Goal: Task Accomplishment & Management: Manage account settings

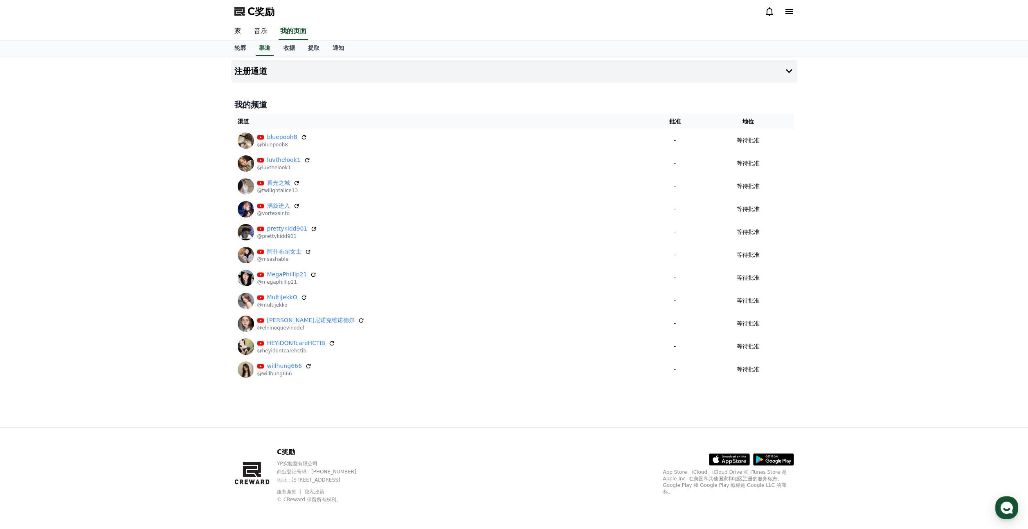
click at [870, 24] on div "家 音乐 我的页面" at bounding box center [514, 32] width 1028 height 18
click at [207, 88] on div "注册通道 我的频道 渠道 批准 地位 bluepooh8 @bluepooh8 - 等待批准 luvthelook1 @luvthelook1 - 等待批准 …" at bounding box center [514, 241] width 1028 height 371
click at [287, 51] on font "收据" at bounding box center [289, 48] width 11 height 7
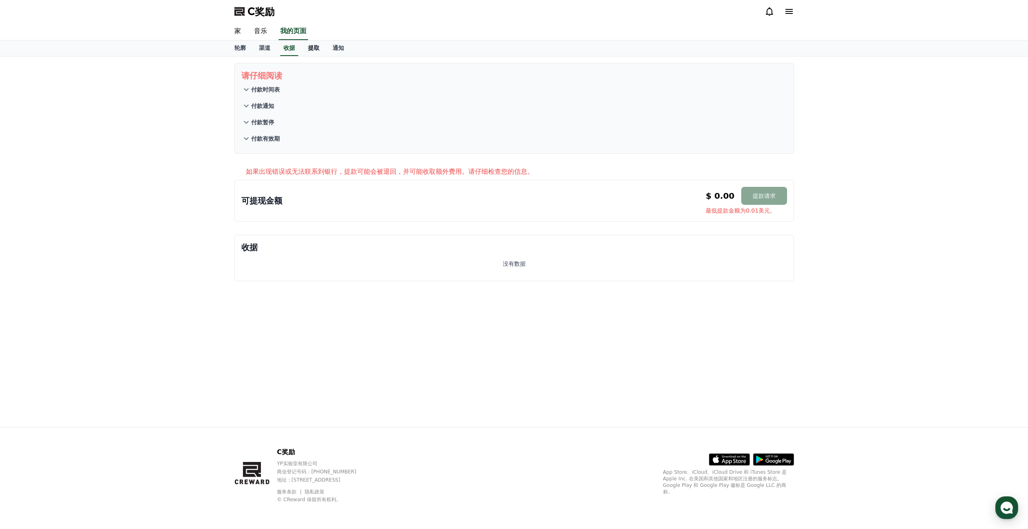
click at [312, 49] on font "提取" at bounding box center [313, 48] width 11 height 7
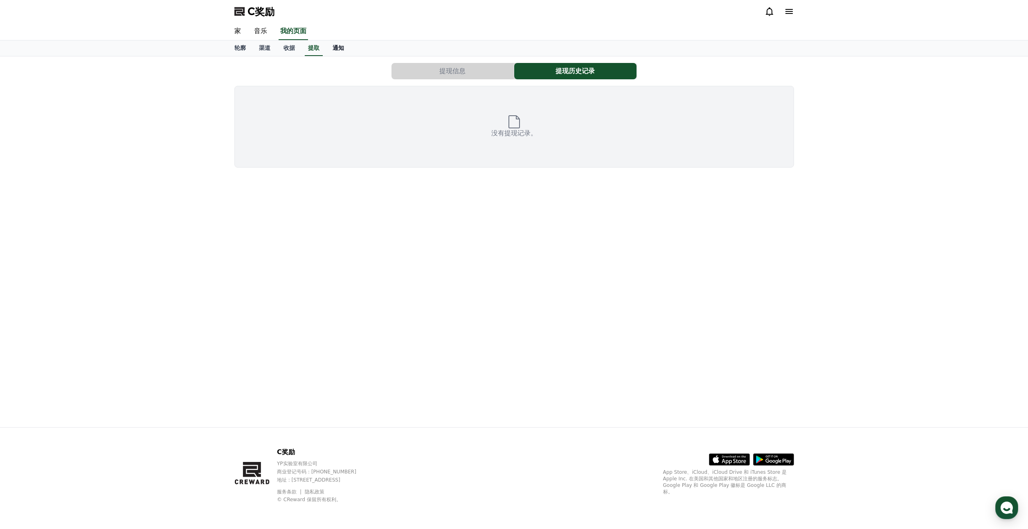
click at [333, 48] on font "通知" at bounding box center [338, 48] width 11 height 7
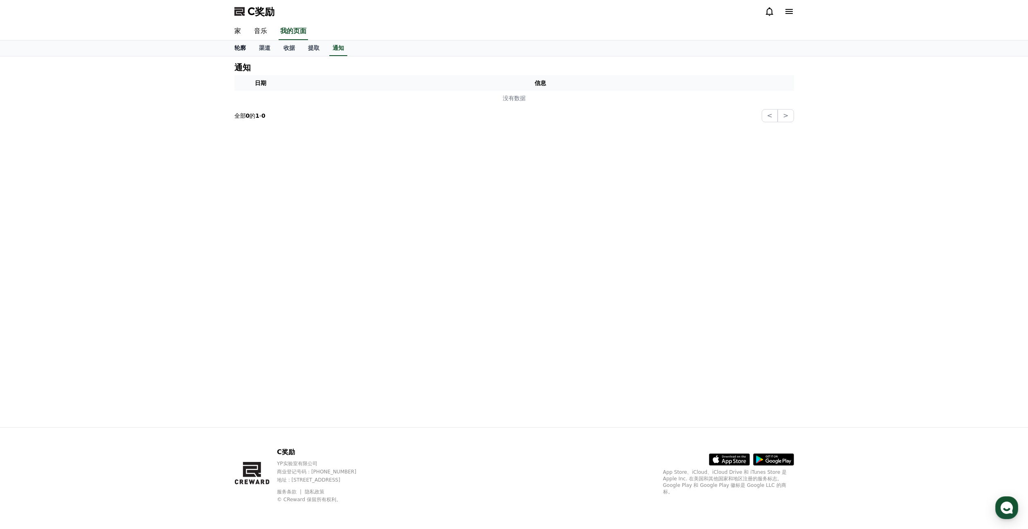
click at [244, 47] on font "轮廓" at bounding box center [239, 48] width 11 height 7
select select "**********"
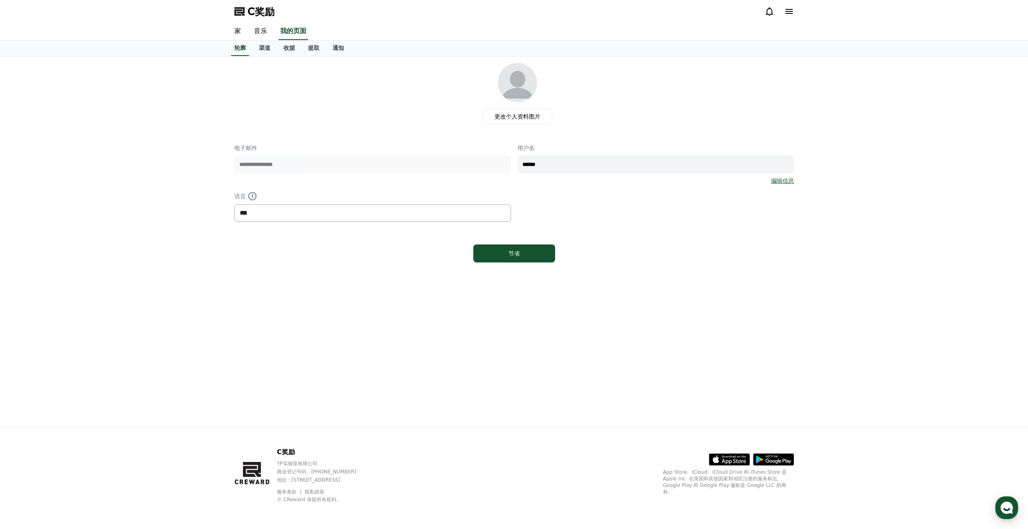
click at [258, 212] on select "*** ** ***" at bounding box center [372, 213] width 277 height 17
click at [233, 33] on link "家" at bounding box center [238, 31] width 20 height 17
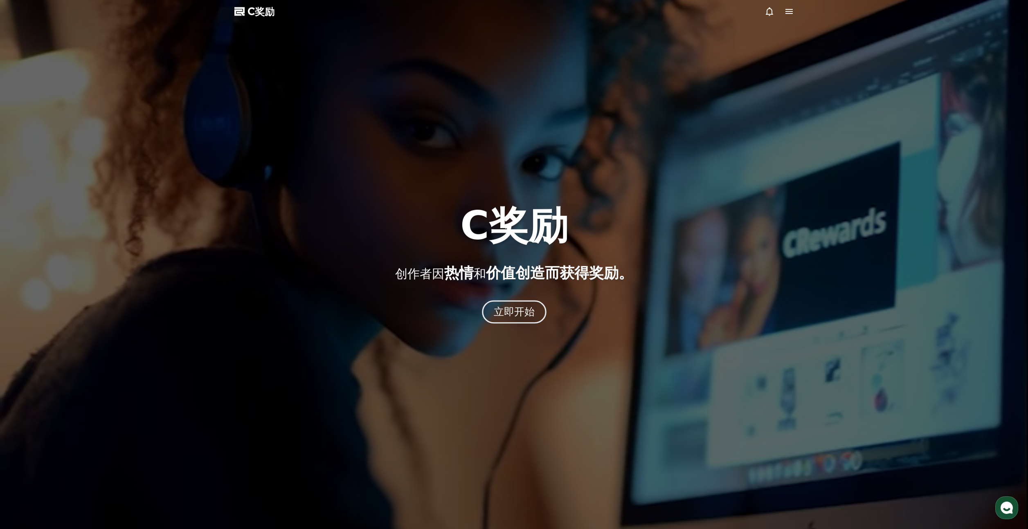
click at [516, 318] on div "立即开始" at bounding box center [513, 312] width 41 height 14
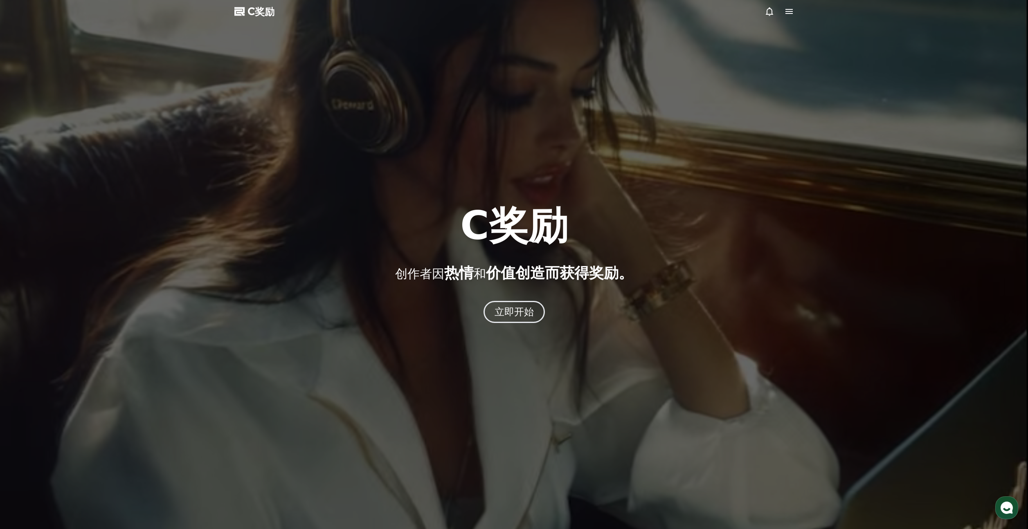
click at [790, 9] on icon at bounding box center [789, 11] width 7 height 5
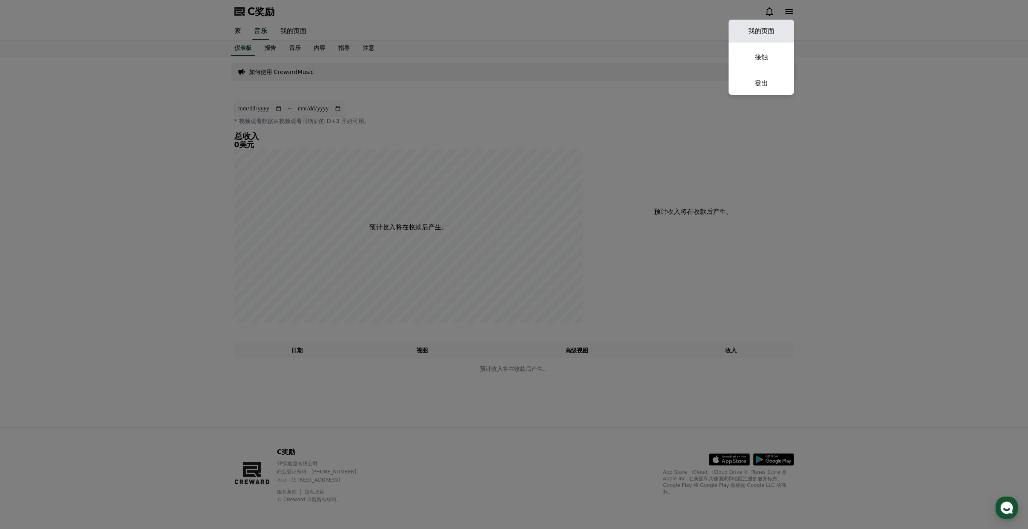
click at [759, 27] on font "我的页面" at bounding box center [761, 31] width 26 height 8
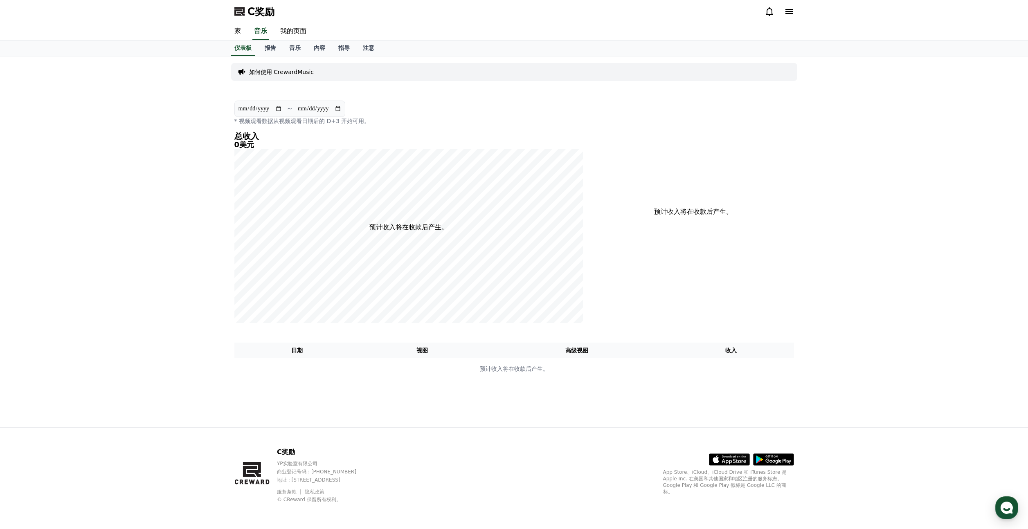
select select "**********"
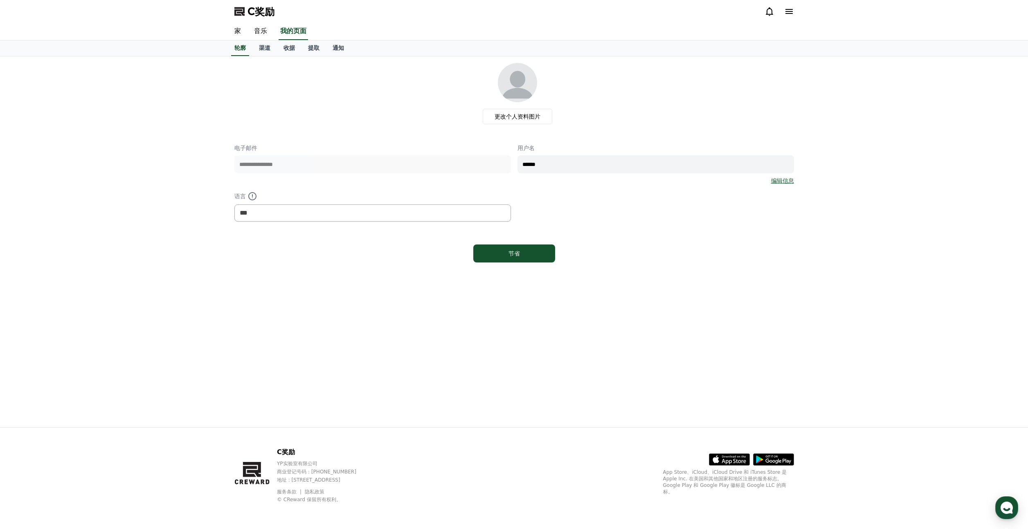
click at [261, 13] on font "C奖励" at bounding box center [261, 11] width 27 height 11
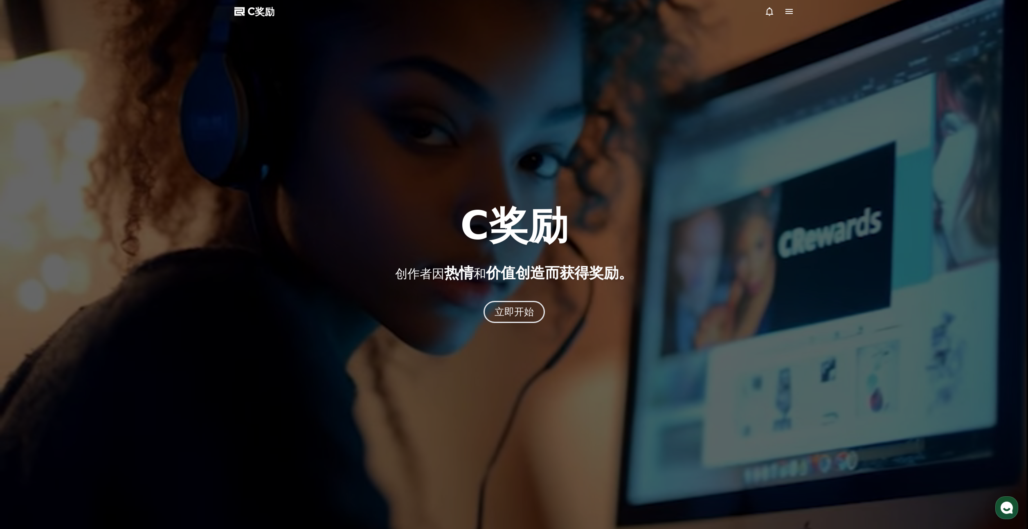
click at [256, 15] on font "C奖励" at bounding box center [261, 11] width 27 height 11
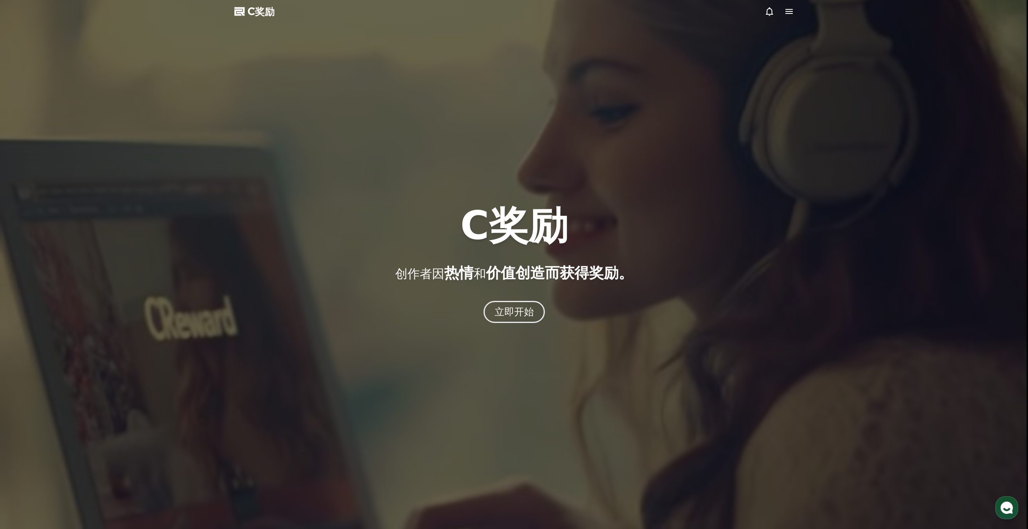
click at [529, 282] on div "C奖励 创作者 因 热情 和 价值创造而 获得奖励。 立即开始" at bounding box center [514, 264] width 1028 height 117
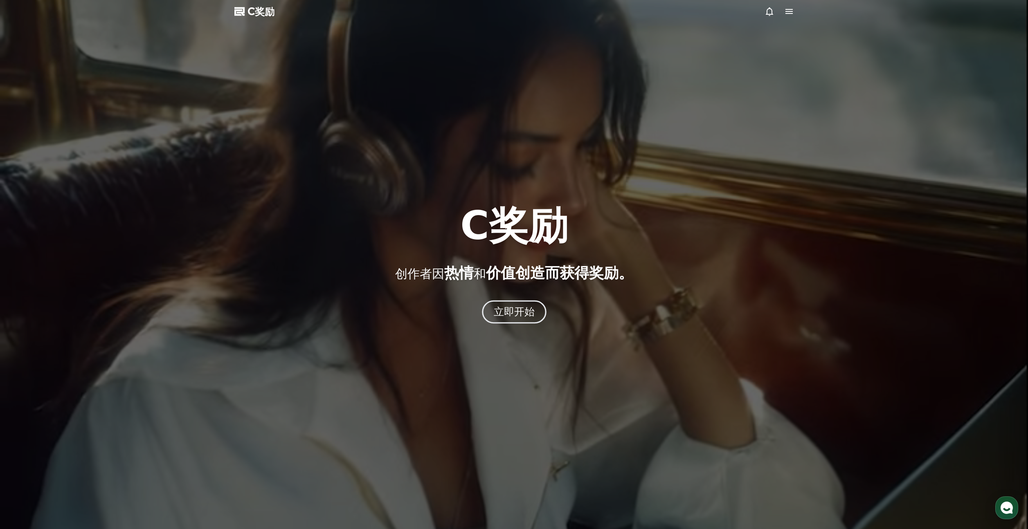
click at [515, 314] on font "立即开始" at bounding box center [513, 312] width 41 height 12
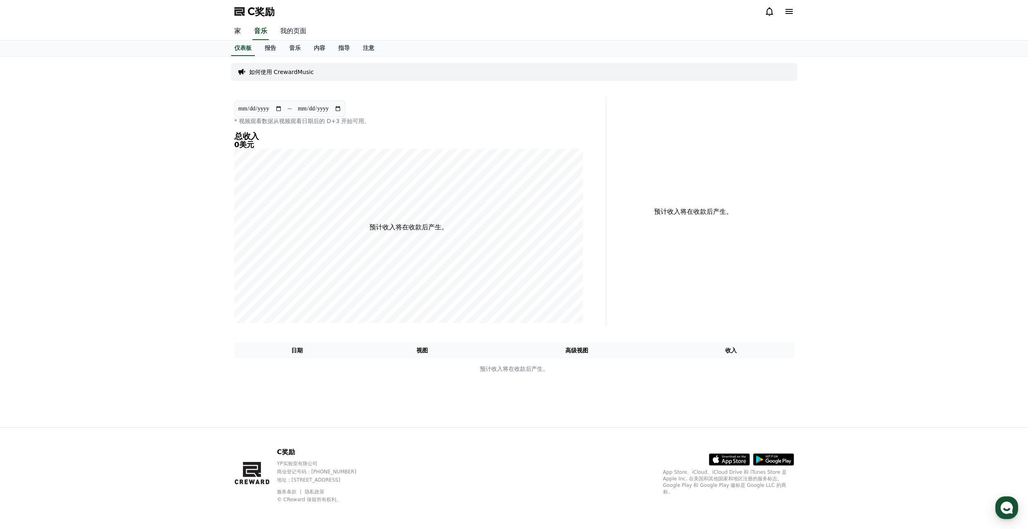
click at [295, 33] on font "我的页面" at bounding box center [293, 31] width 26 height 8
select select "**********"
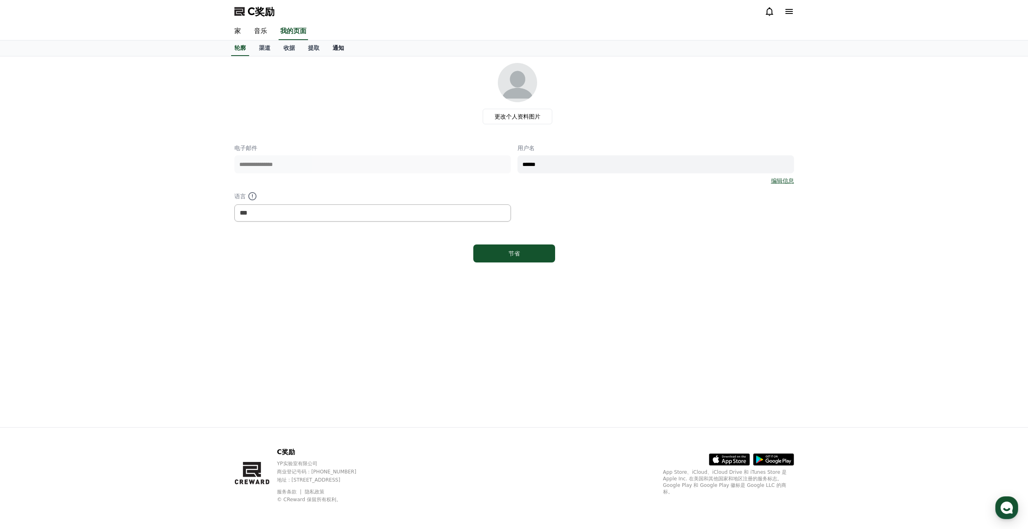
click at [336, 43] on link "通知" at bounding box center [338, 49] width 25 height 16
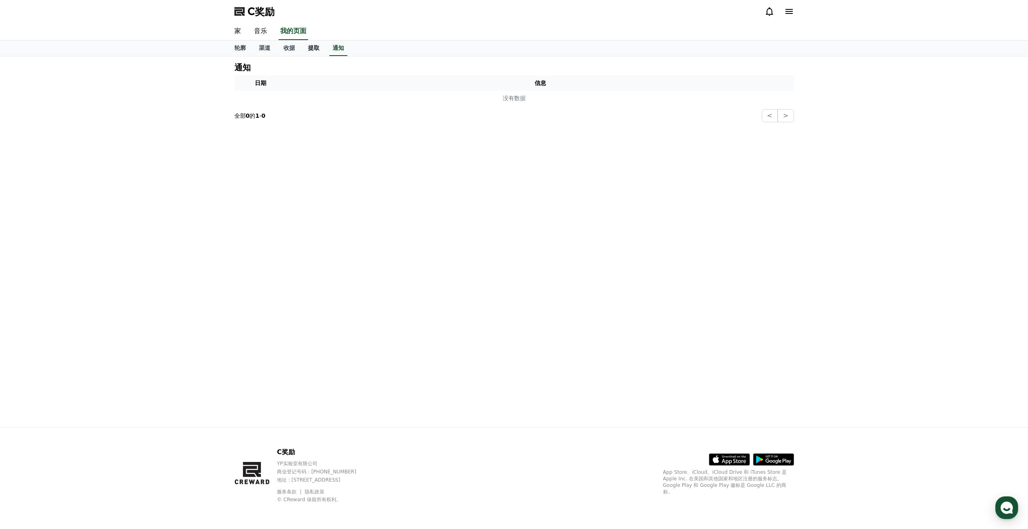
click at [314, 50] on font "提取" at bounding box center [313, 48] width 11 height 7
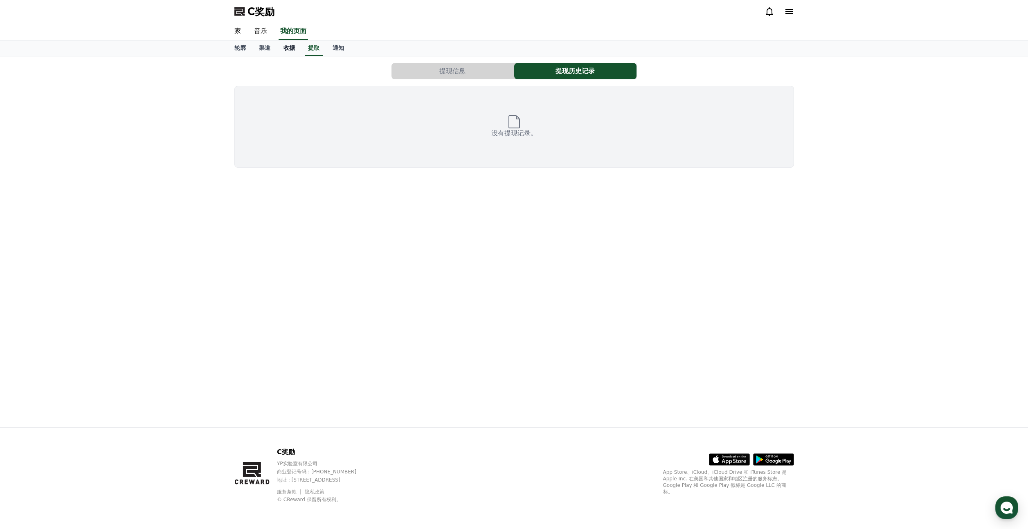
click at [293, 50] on font "收据" at bounding box center [289, 48] width 11 height 7
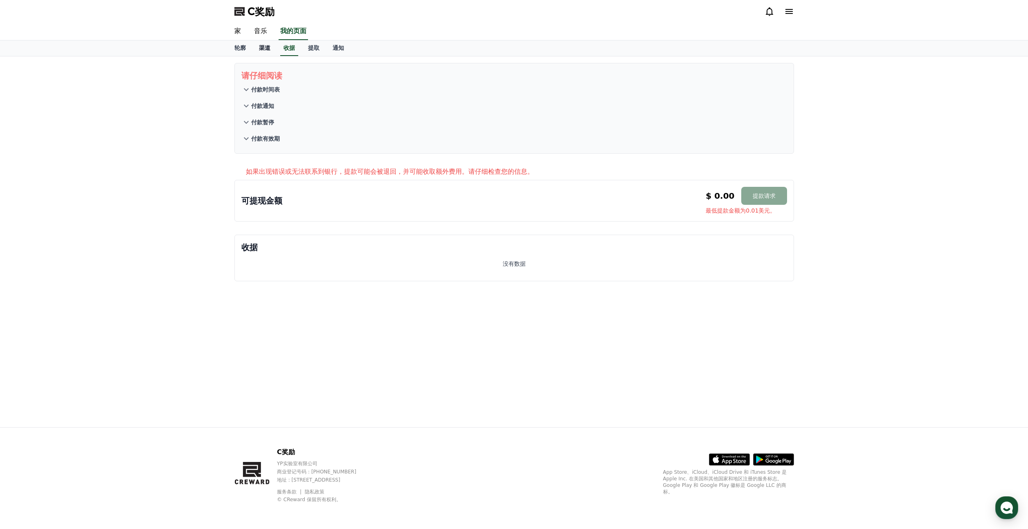
click at [264, 50] on font "渠道" at bounding box center [264, 48] width 11 height 7
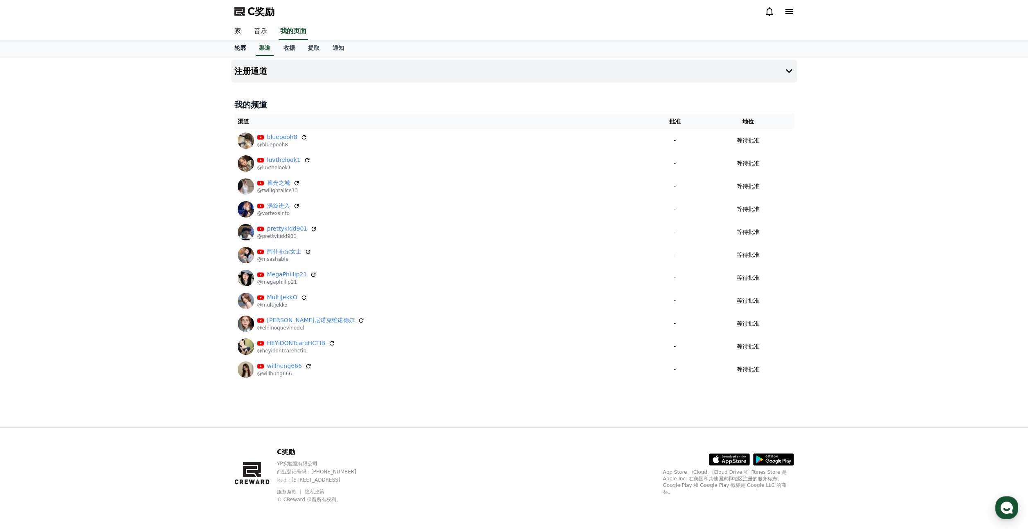
click at [243, 52] on link "轮廓" at bounding box center [240, 49] width 25 height 16
select select "**********"
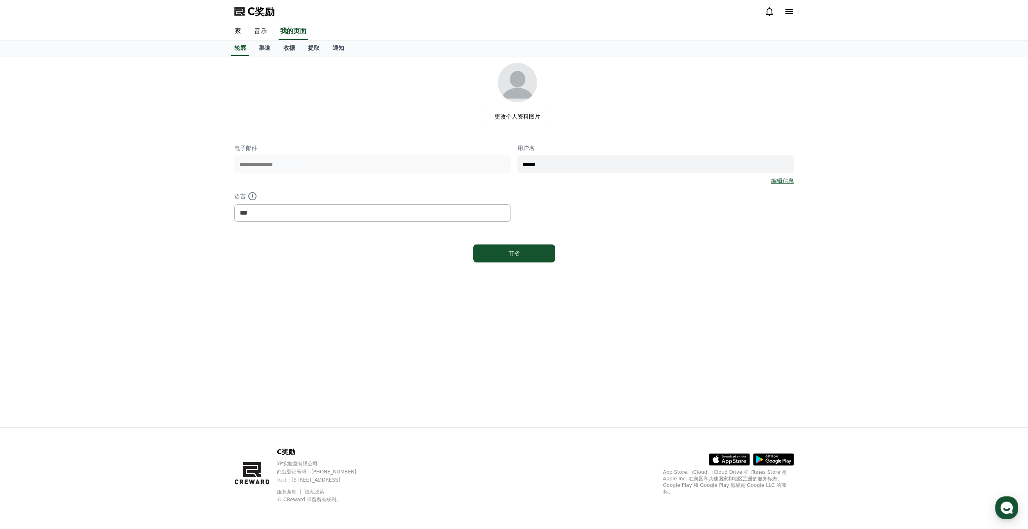
click at [255, 30] on font "音乐" at bounding box center [260, 31] width 13 height 8
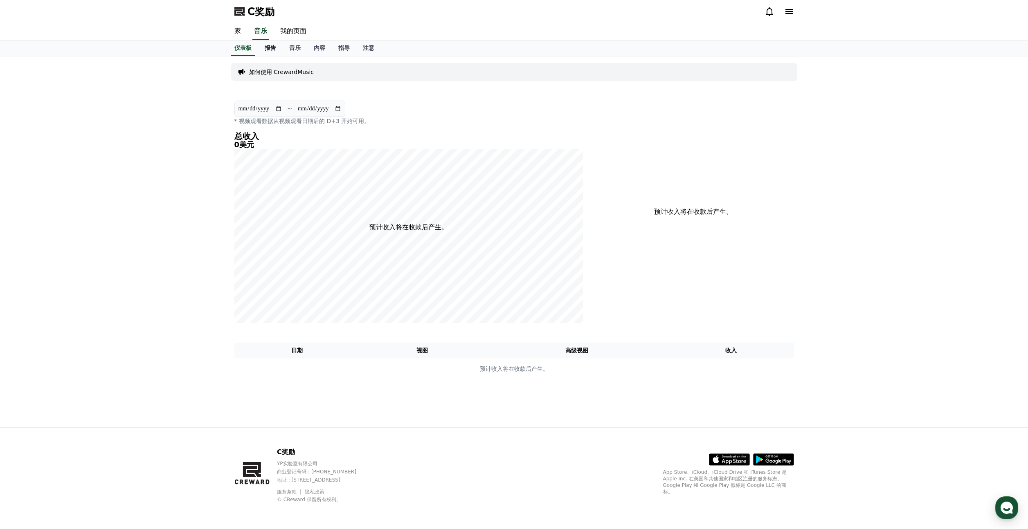
click at [268, 47] on font "报告" at bounding box center [270, 48] width 11 height 7
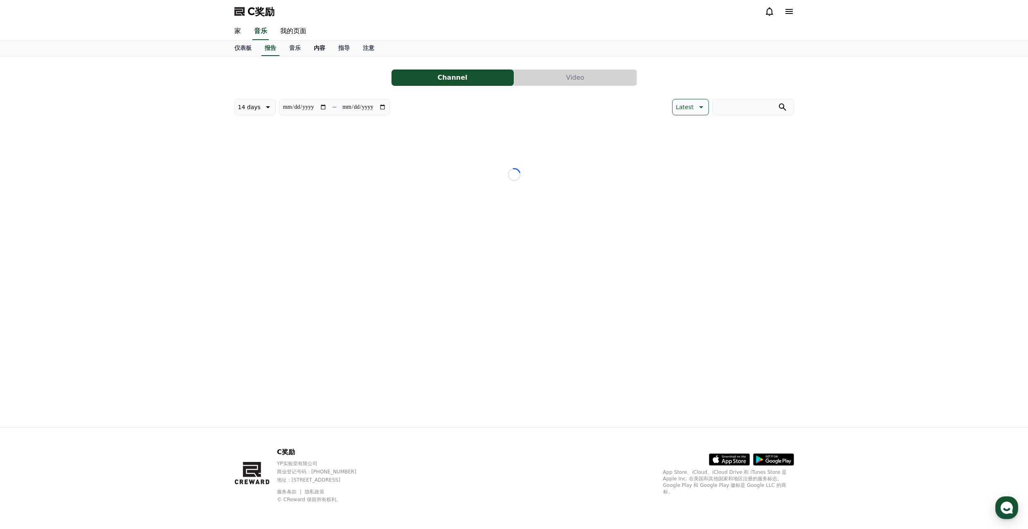
click at [323, 46] on font "内容" at bounding box center [319, 48] width 11 height 7
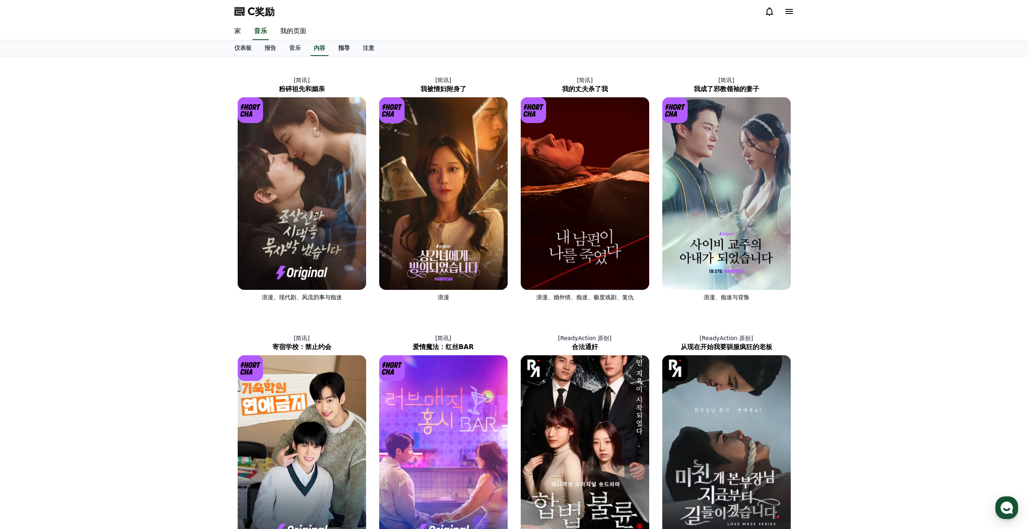
click at [345, 47] on font "指导" at bounding box center [343, 48] width 11 height 7
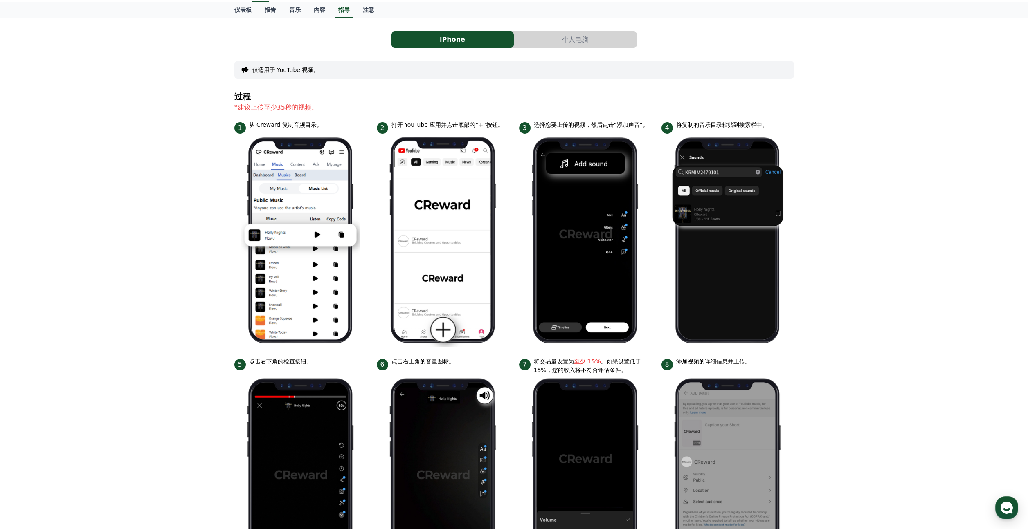
scroll to position [17, 0]
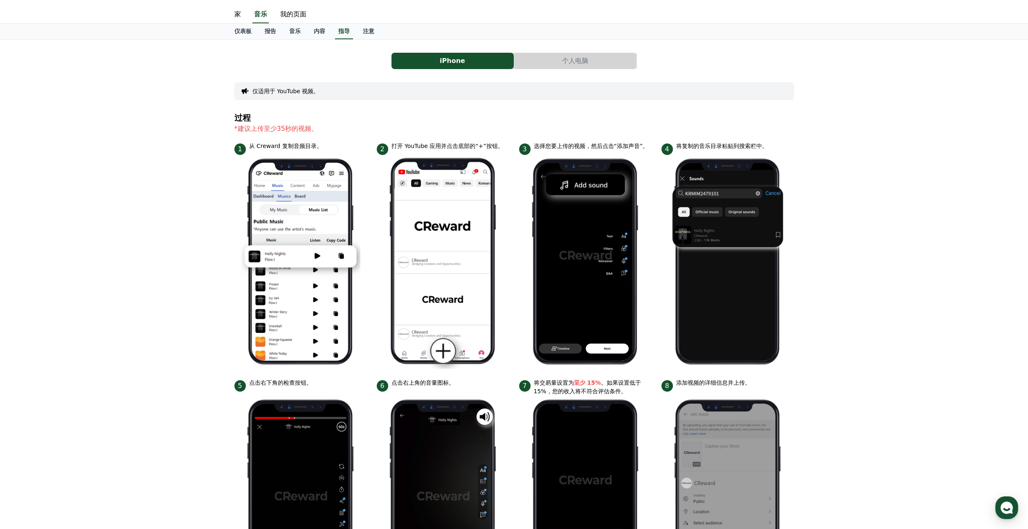
click at [299, 89] on font "仅适用于 YouTube 视频。" at bounding box center [285, 91] width 67 height 7
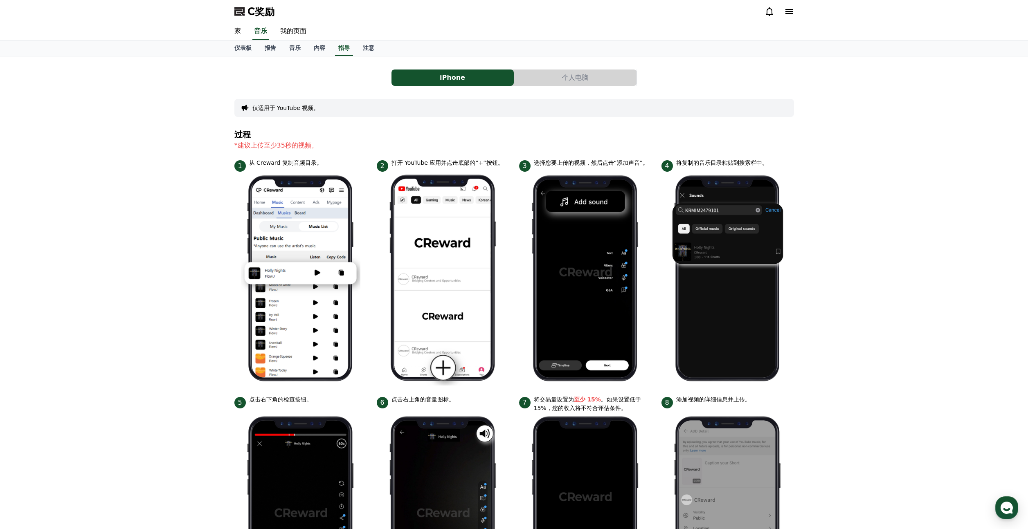
click at [574, 79] on font "个人电脑" at bounding box center [575, 78] width 26 height 8
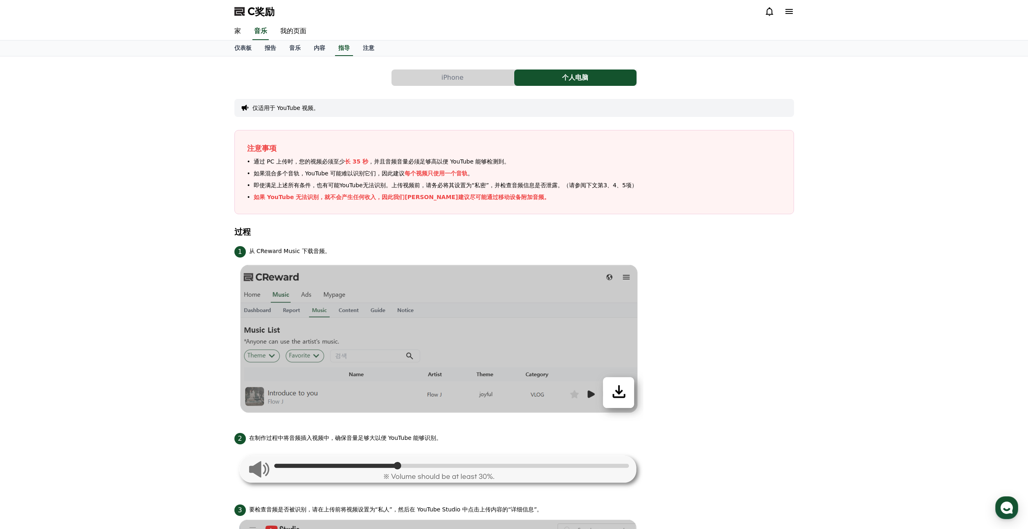
click at [446, 74] on font "iPhone" at bounding box center [453, 78] width 22 height 8
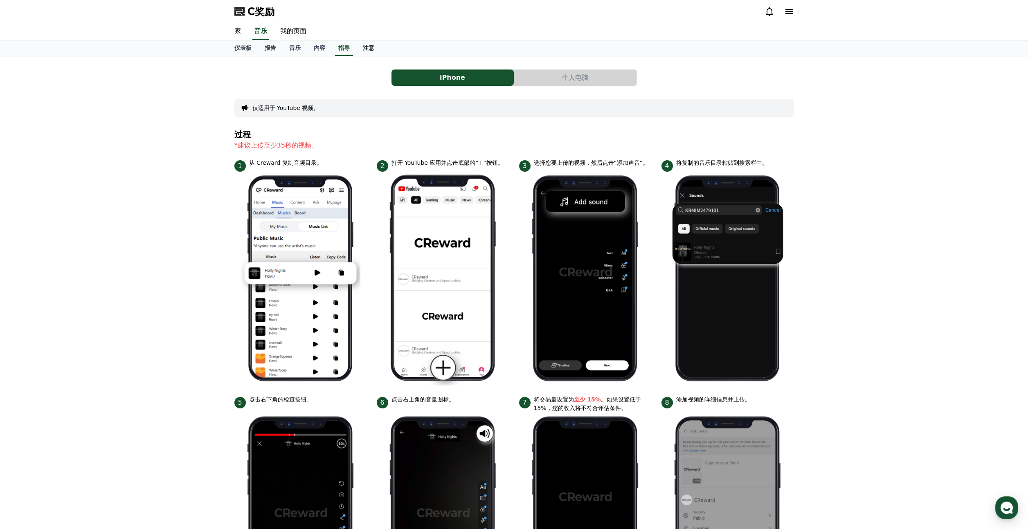
click at [376, 50] on link "注意" at bounding box center [368, 49] width 25 height 16
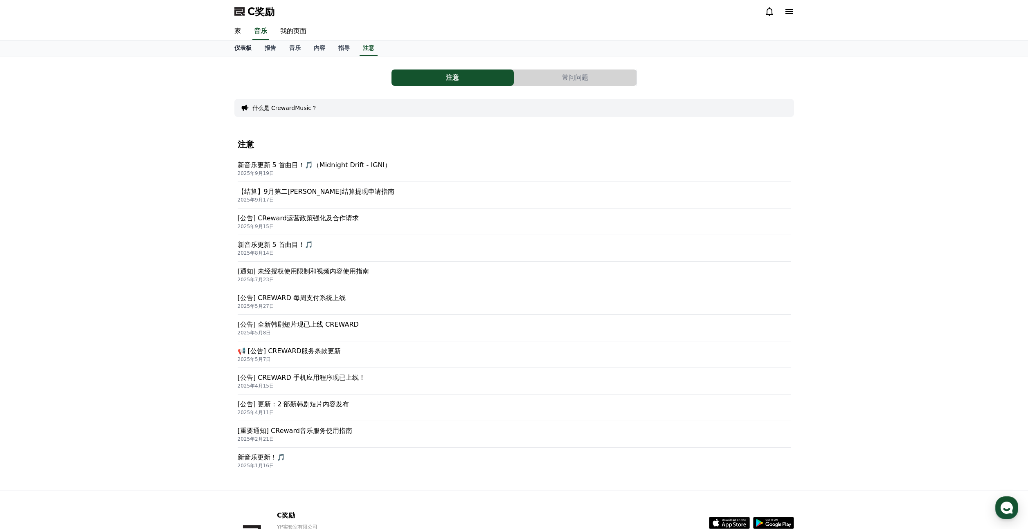
click at [245, 52] on link "仪表板" at bounding box center [243, 49] width 30 height 16
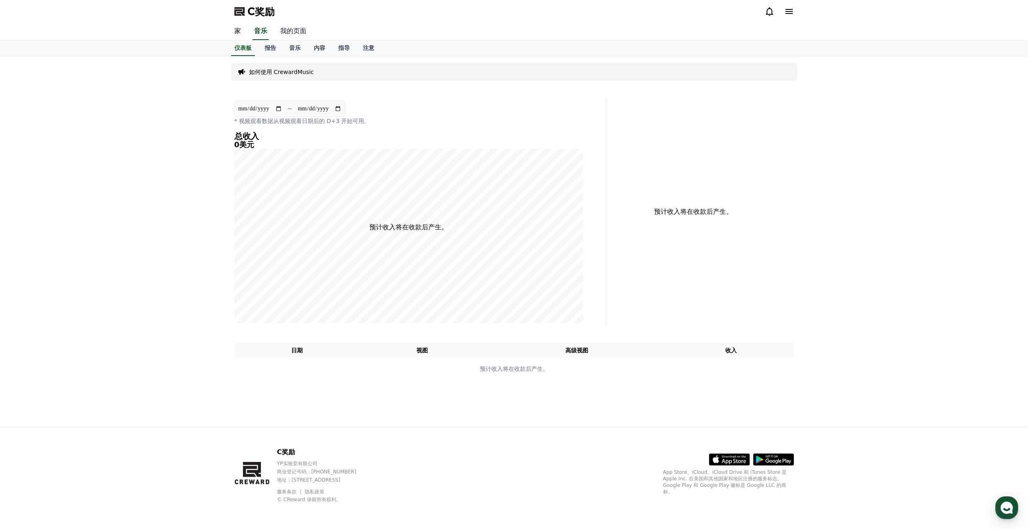
click at [295, 32] on font "我的页面" at bounding box center [293, 31] width 26 height 8
select select "**********"
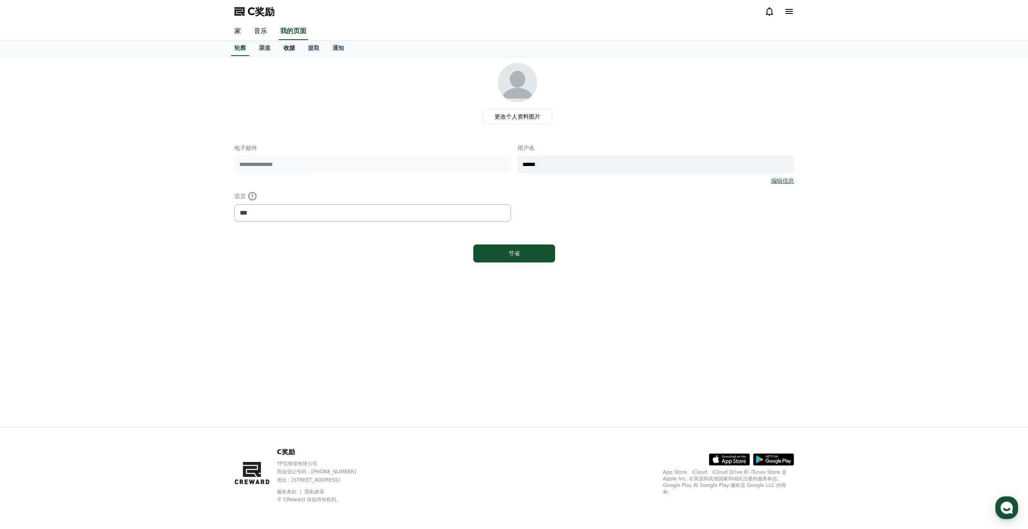
click at [291, 49] on font "收据" at bounding box center [289, 48] width 11 height 7
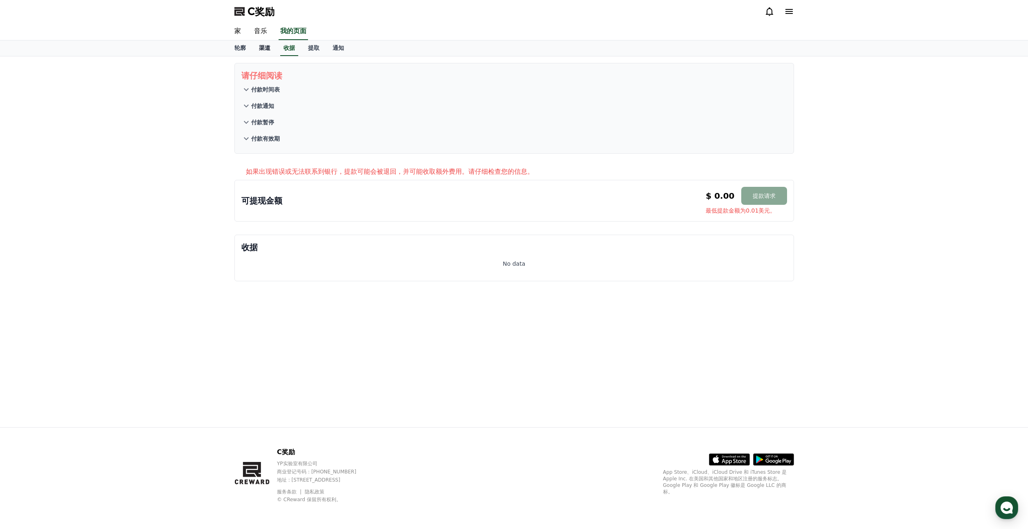
click at [270, 51] on font "渠道" at bounding box center [264, 48] width 11 height 7
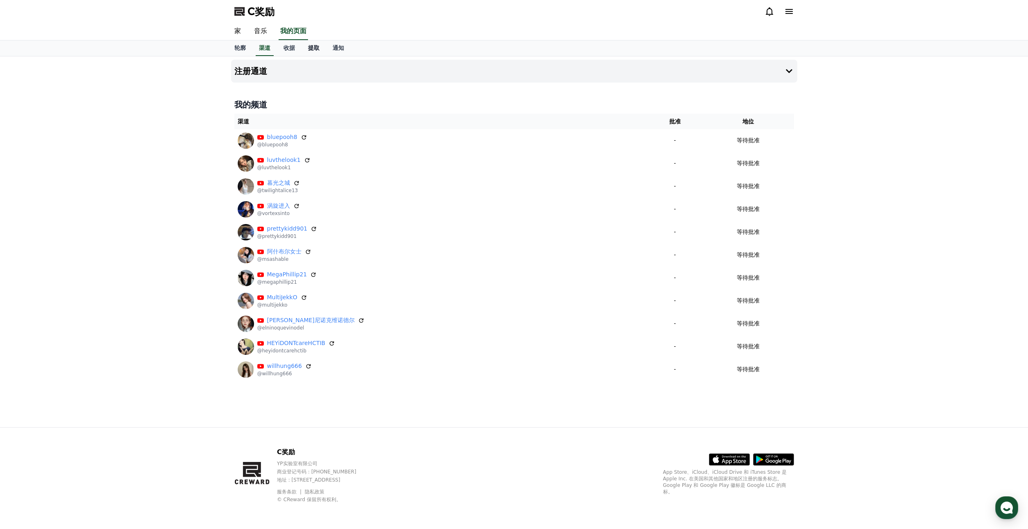
click at [314, 48] on font "提取" at bounding box center [313, 48] width 11 height 7
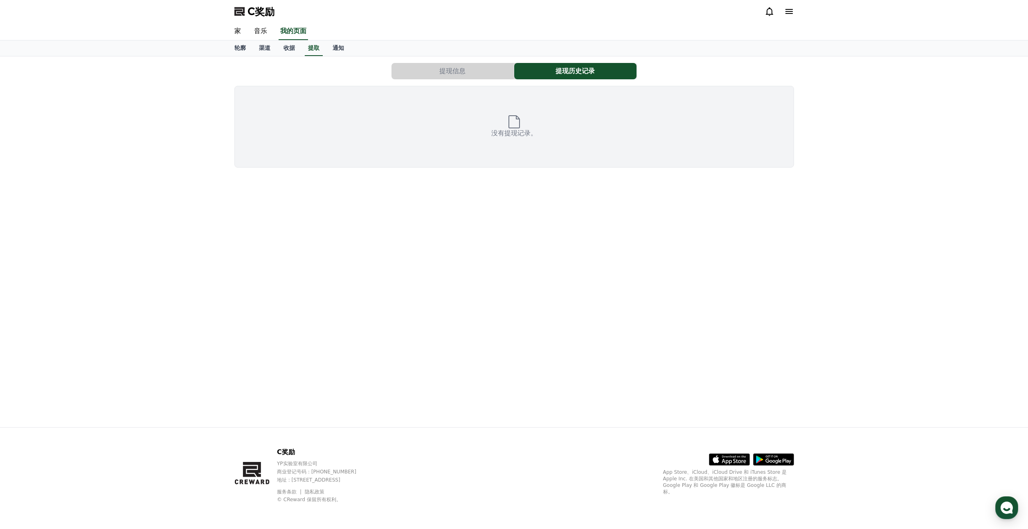
click at [424, 71] on button "提现信息" at bounding box center [453, 71] width 122 height 16
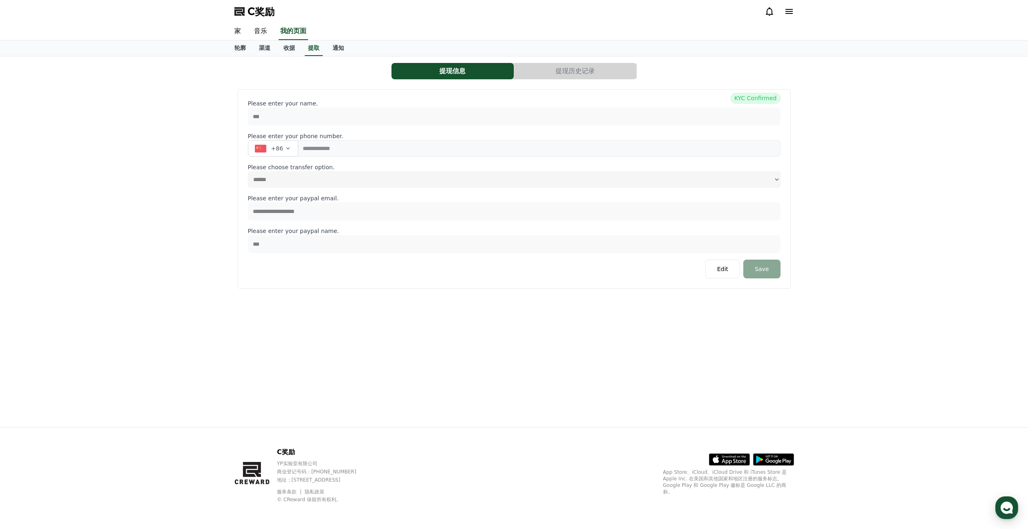
select select
click at [245, 52] on link "轮廓" at bounding box center [240, 49] width 25 height 16
select select "**********"
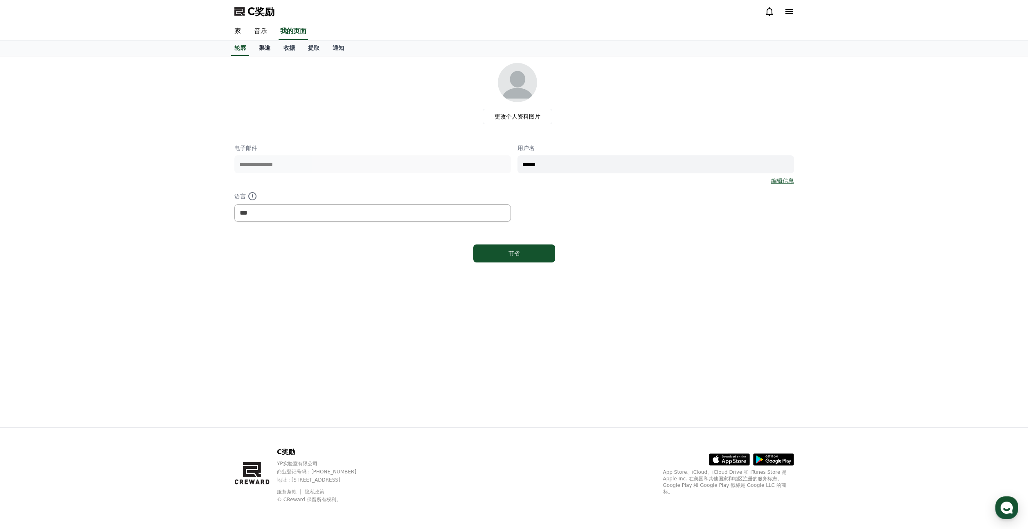
click at [271, 50] on link "渠道" at bounding box center [264, 49] width 25 height 16
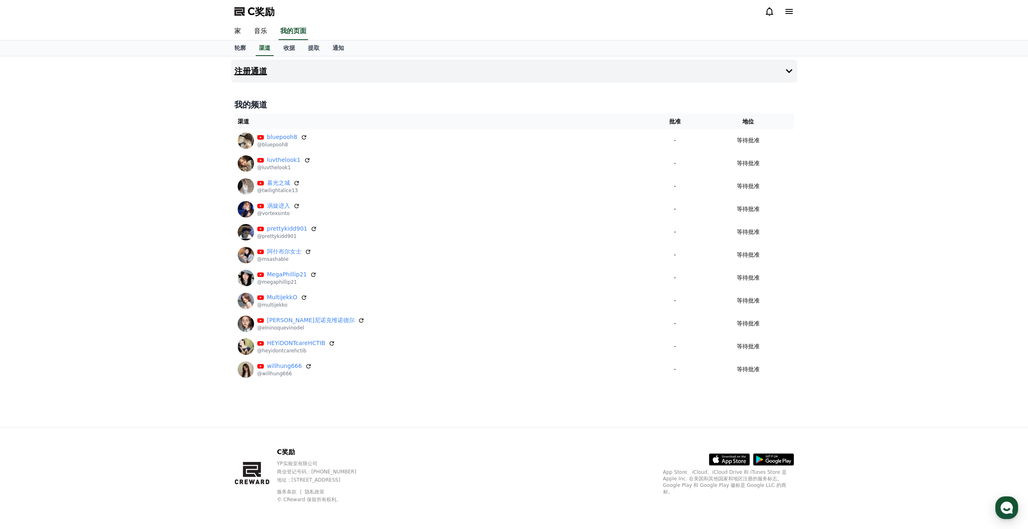
click at [792, 69] on icon at bounding box center [789, 71] width 10 height 10
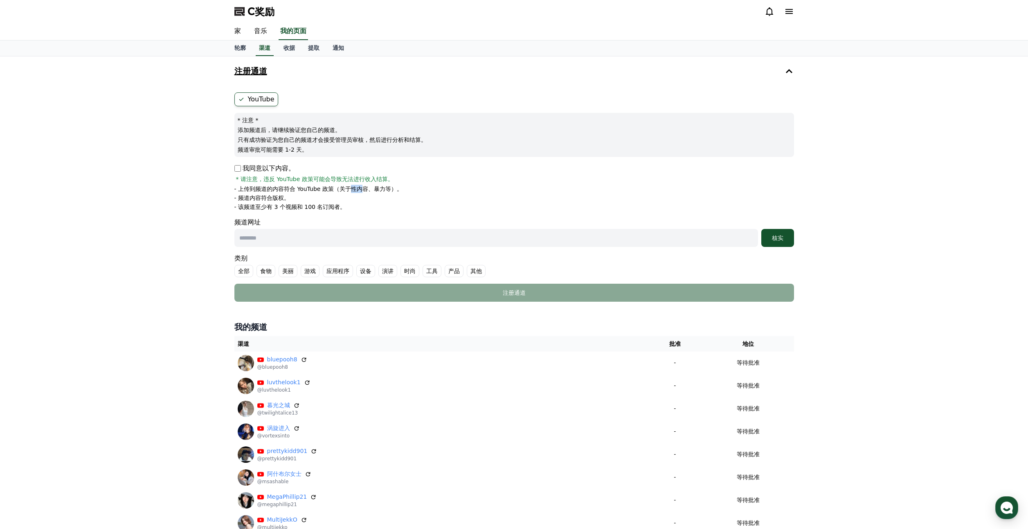
drag, startPoint x: 349, startPoint y: 190, endPoint x: 359, endPoint y: 191, distance: 9.9
click at [359, 191] on font "- 上传到频道的内容符合 YouTube 政策（关于性内容、暴力等）。" at bounding box center [318, 189] width 168 height 7
click at [303, 204] on font "- 该频道至少有 3 个视频和 100 名订阅者。" at bounding box center [290, 207] width 112 height 7
drag, startPoint x: 252, startPoint y: 207, endPoint x: 281, endPoint y: 212, distance: 29.1
click at [276, 212] on form "YouTube * 注意 * 添加频道后，请继续验证您自己的频道。 只有成功验证为您自己的频道才会接受管理员审核，然后进行分析和结算。 频道审批可能需要 1-…" at bounding box center [514, 196] width 560 height 209
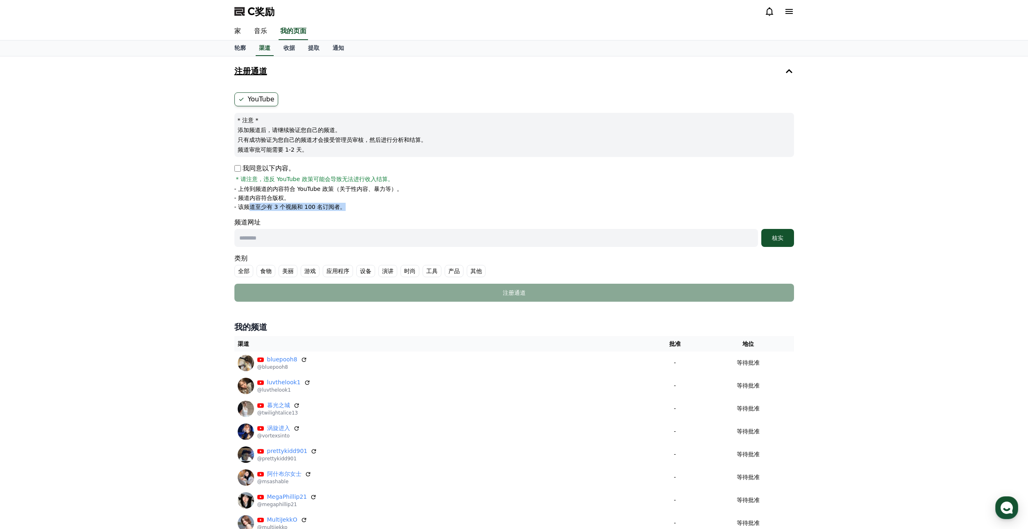
click at [281, 212] on form "YouTube * 注意 * 添加频道后，请继续验证您自己的频道。 只有成功验证为您自己的频道才会接受管理员审核，然后进行分析和结算。 频道审批可能需要 1-…" at bounding box center [514, 196] width 560 height 209
drag, startPoint x: 274, startPoint y: 208, endPoint x: 304, endPoint y: 207, distance: 29.9
click at [295, 207] on font "- 该频道至少有 3 个视频和 100 名订阅者。" at bounding box center [290, 207] width 112 height 7
click at [304, 207] on font "- 该频道至少有 3 个视频和 100 名订阅者。" at bounding box center [290, 207] width 112 height 7
click at [345, 48] on link "通知" at bounding box center [338, 49] width 25 height 16
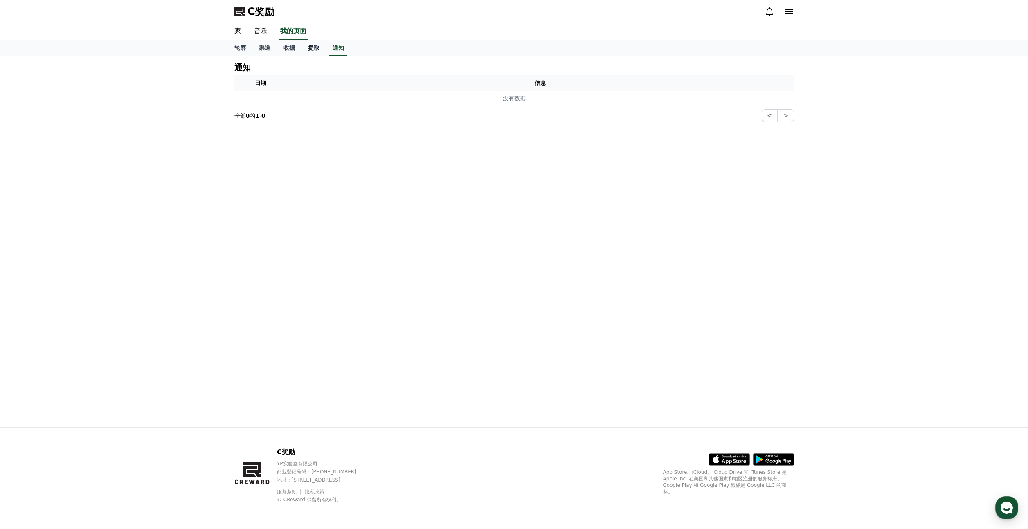
click at [312, 49] on font "提取" at bounding box center [313, 48] width 11 height 7
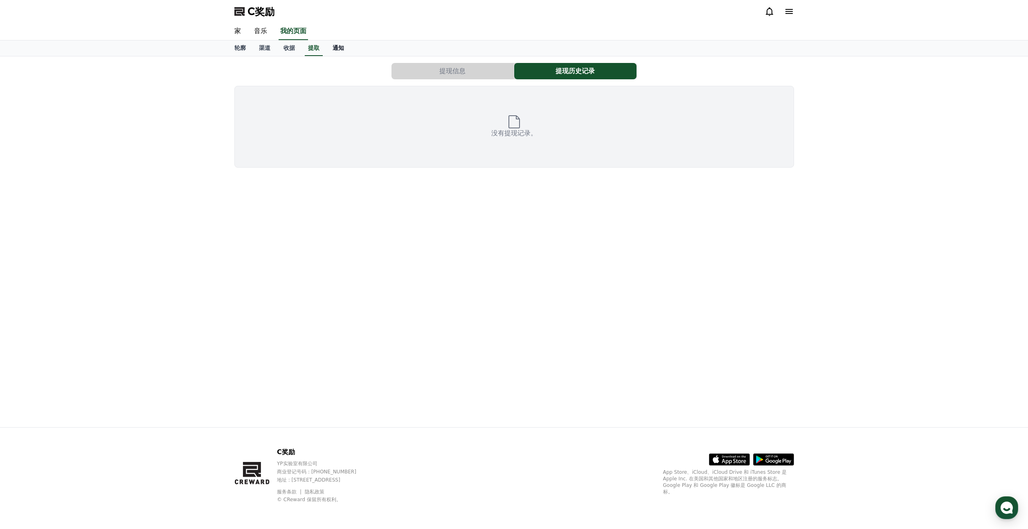
click at [337, 48] on font "通知" at bounding box center [338, 48] width 11 height 7
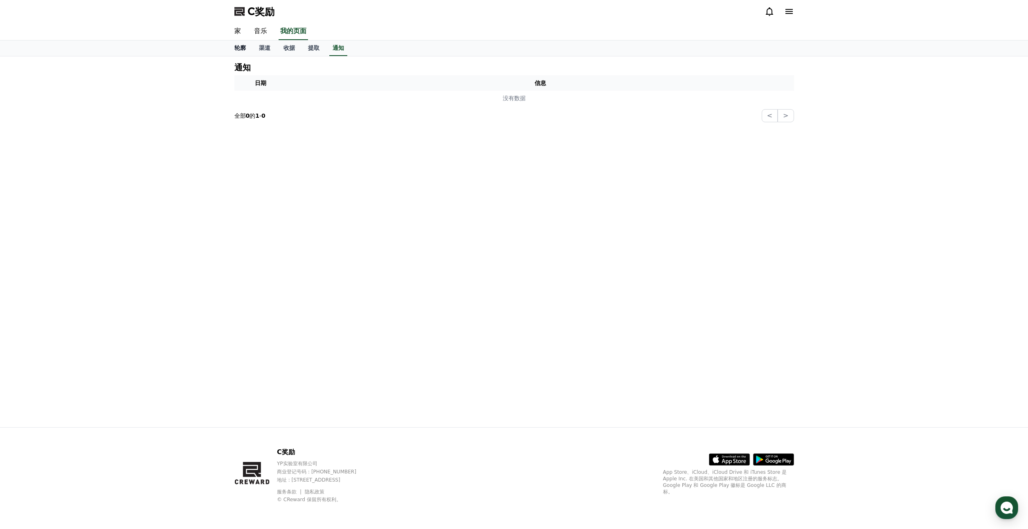
click at [241, 43] on link "轮廓" at bounding box center [240, 49] width 25 height 16
select select "**********"
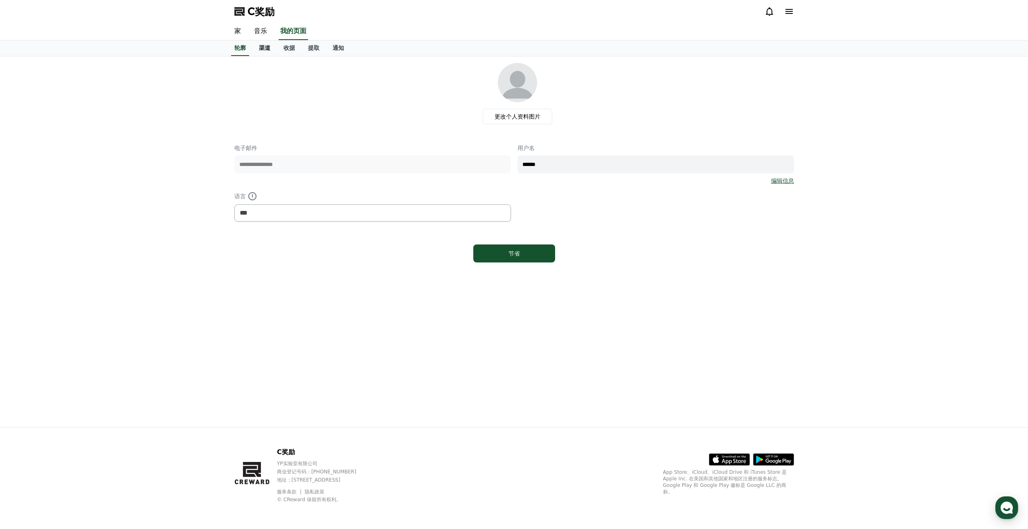
click at [268, 47] on font "渠道" at bounding box center [264, 48] width 11 height 7
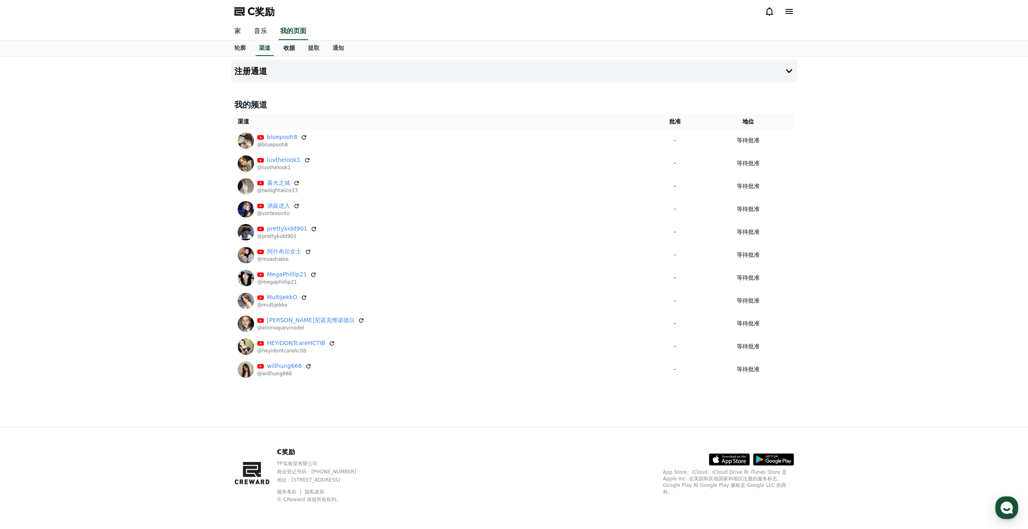
click at [295, 50] on link "收据" at bounding box center [289, 49] width 25 height 16
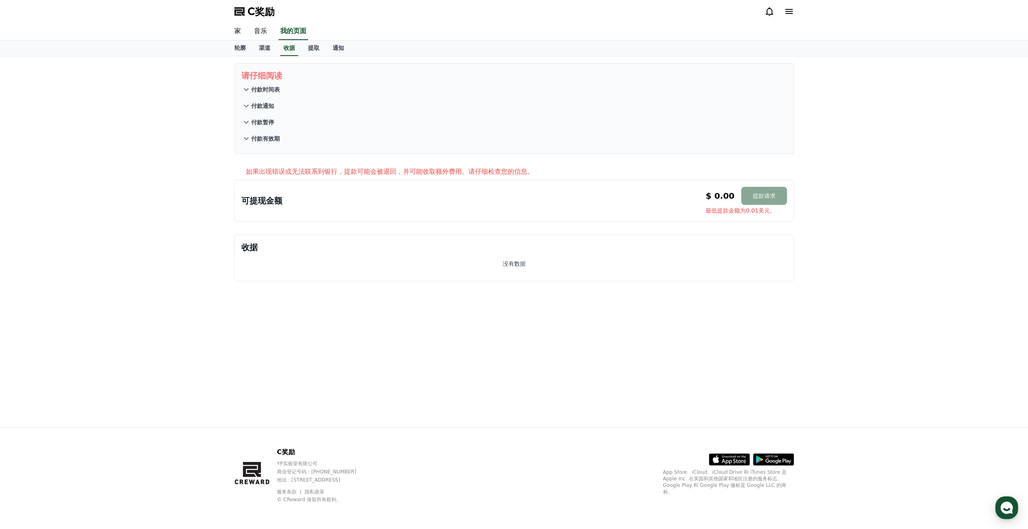
click at [247, 94] on icon at bounding box center [246, 90] width 10 height 10
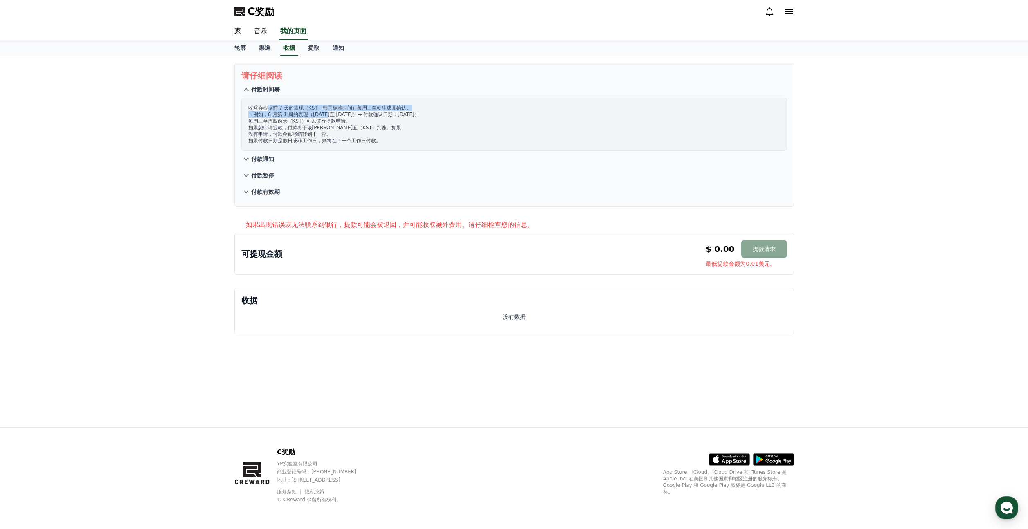
drag, startPoint x: 268, startPoint y: 110, endPoint x: 324, endPoint y: 116, distance: 57.3
click at [324, 116] on p "收益会根据前 7 天的表现（KST - 韩国标准时间）每周三自动生成并确认。 （例如，6 月第 1 周的表现（6 月 2 日至 8 日）→ 付款确认日期：6 …" at bounding box center [514, 124] width 532 height 39
click at [348, 120] on font "每周三至周四两天（KST）可以进行提款申请。" at bounding box center [299, 121] width 103 height 6
drag, startPoint x: 266, startPoint y: 114, endPoint x: 304, endPoint y: 116, distance: 37.7
click at [299, 116] on font "（例如，6 月第 1 周的表现（6 月 2 日至 8 日）→ 付款确认日期：6 月 11 日）" at bounding box center [333, 115] width 171 height 6
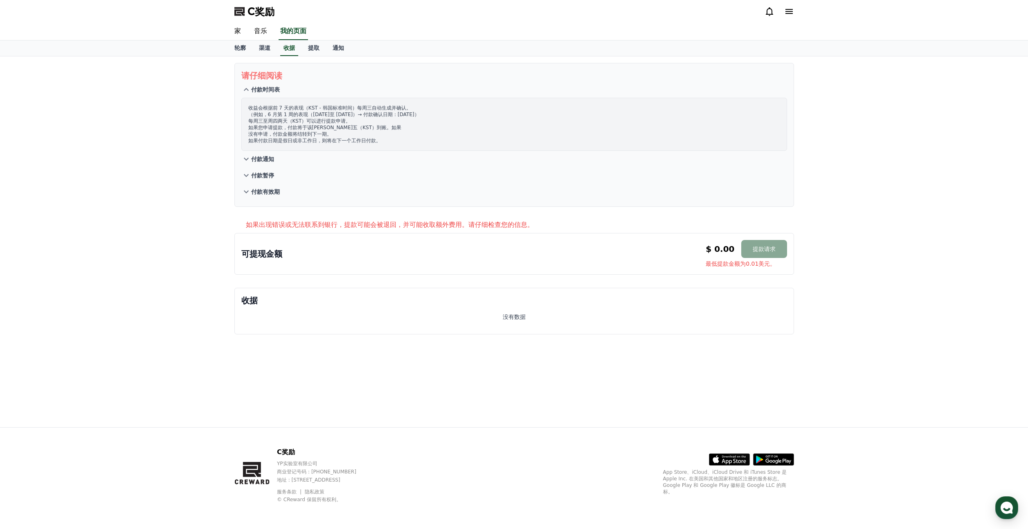
click at [307, 116] on font "（例如，6 月第 1 周的表现（6 月 2 日至 8 日）→ 付款确认日期：6 月 11 日）" at bounding box center [333, 115] width 171 height 6
click at [246, 155] on icon at bounding box center [246, 159] width 10 height 10
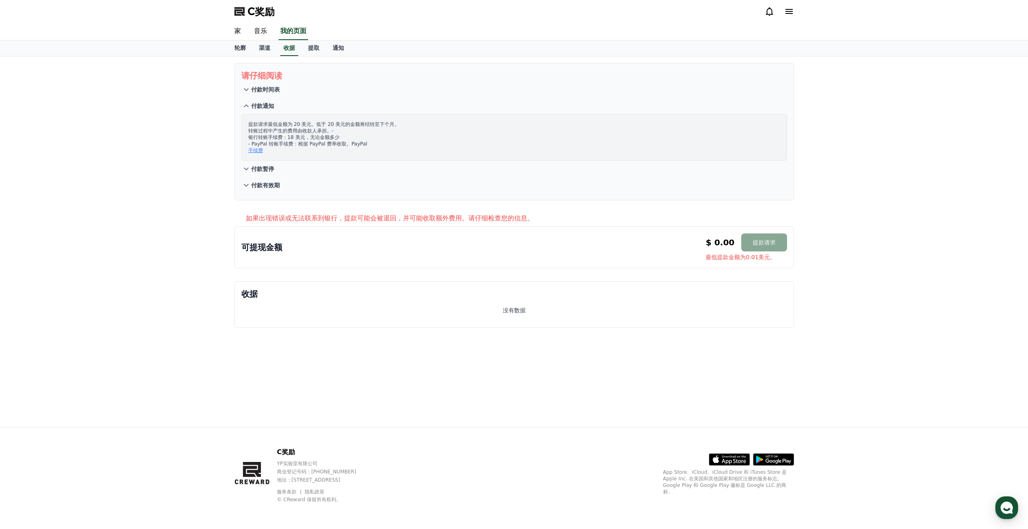
drag, startPoint x: 260, startPoint y: 123, endPoint x: 288, endPoint y: 126, distance: 28.4
click at [285, 126] on font "提款请求最低金额为 20 美元。低于 20 美元的金额将结转至下个月。" at bounding box center [323, 125] width 151 height 6
click at [290, 126] on font "提款请求最低金额为 20 美元。低于 20 美元的金额将结转至下个月。" at bounding box center [323, 125] width 151 height 6
click at [311, 127] on font "提款请求最低金额为 20 美元。低于 20 美元的金额将结转至下个月。" at bounding box center [323, 125] width 151 height 6
drag, startPoint x: 284, startPoint y: 129, endPoint x: 292, endPoint y: 131, distance: 7.9
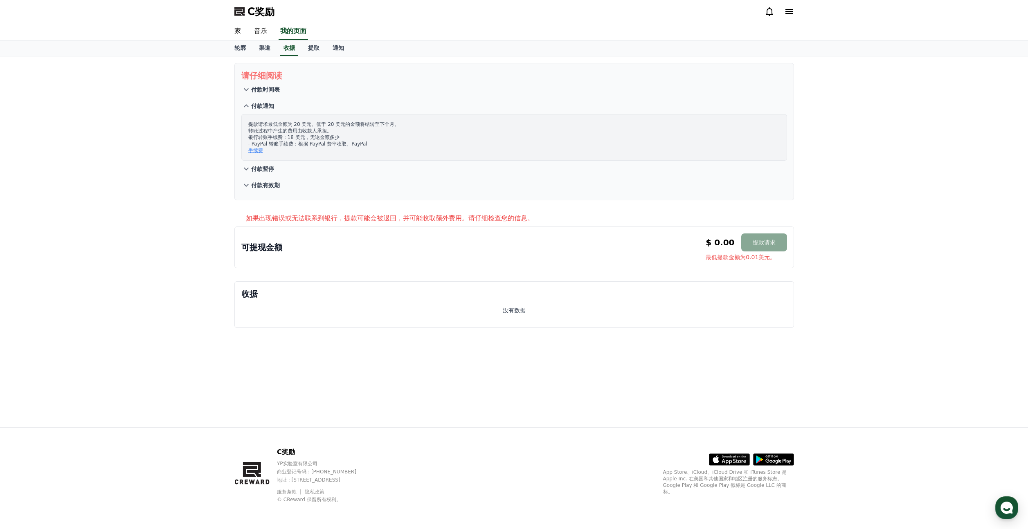
click at [295, 130] on font "转账过程中产生的费用由收款人承担。-" at bounding box center [290, 131] width 85 height 6
click at [275, 132] on font "转账过程中产生的费用由收款人承担。-" at bounding box center [290, 131] width 85 height 6
drag, startPoint x: 266, startPoint y: 135, endPoint x: 276, endPoint y: 135, distance: 10.3
click at [276, 135] on font "银行转账手续费：18 美元，无论金额多少" at bounding box center [293, 138] width 91 height 6
click at [279, 135] on font "银行转账手续费：18 美元，无论金额多少" at bounding box center [293, 138] width 91 height 6
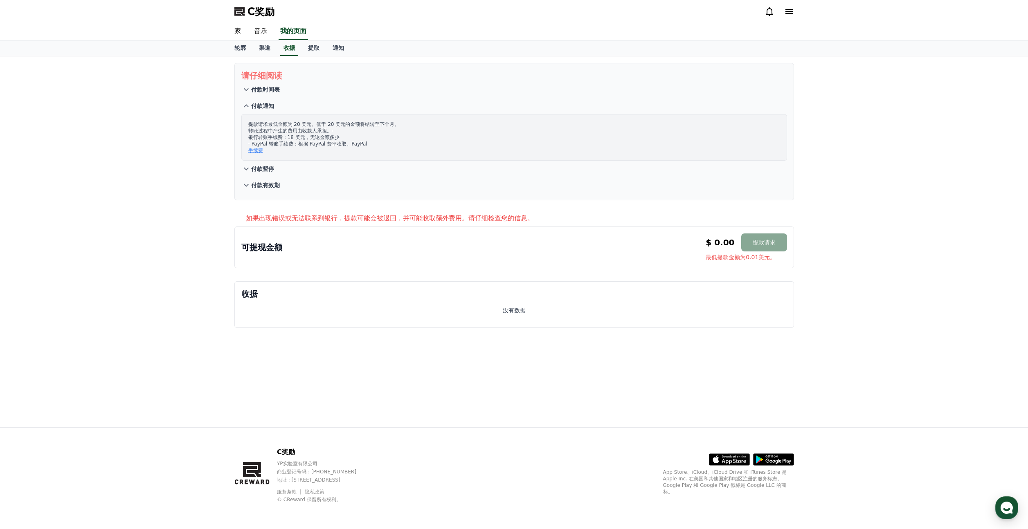
drag, startPoint x: 286, startPoint y: 137, endPoint x: 290, endPoint y: 137, distance: 4.2
click at [290, 137] on font "银行转账手续费：18 美元，无论金额多少" at bounding box center [293, 138] width 91 height 6
click at [293, 137] on font "银行转账手续费：18 美元，无论金额多少" at bounding box center [293, 138] width 91 height 6
click at [252, 150] on font "手续费" at bounding box center [255, 151] width 15 height 6
drag, startPoint x: 274, startPoint y: 140, endPoint x: 292, endPoint y: 140, distance: 18.0
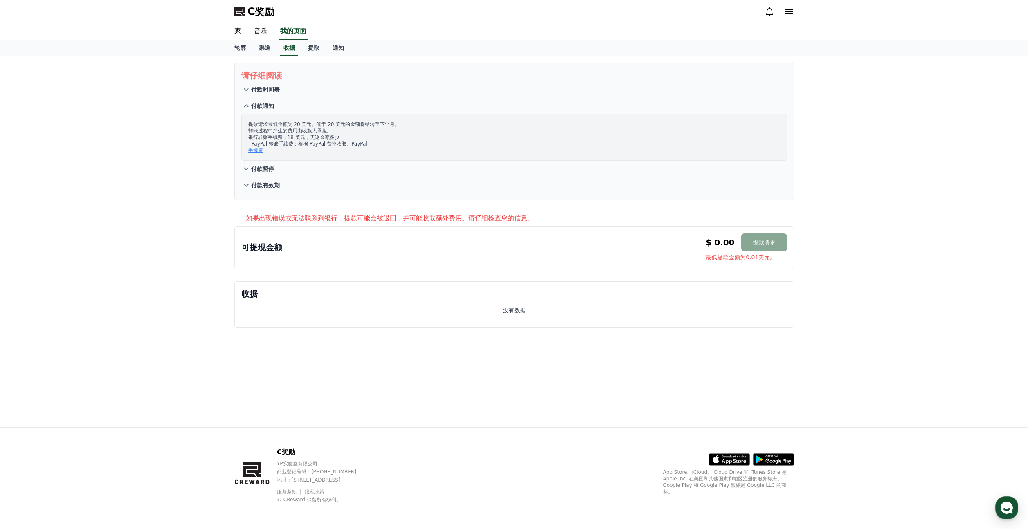
click at [290, 140] on font "银行转账手续费：18 美元，无论金额多少" at bounding box center [293, 138] width 91 height 6
click at [292, 140] on font "银行转账手续费：18 美元，无论金额多少" at bounding box center [293, 138] width 91 height 6
drag, startPoint x: 292, startPoint y: 139, endPoint x: 309, endPoint y: 138, distance: 16.4
click at [309, 138] on font "银行转账手续费：18 美元，无论金额多少" at bounding box center [293, 138] width 91 height 6
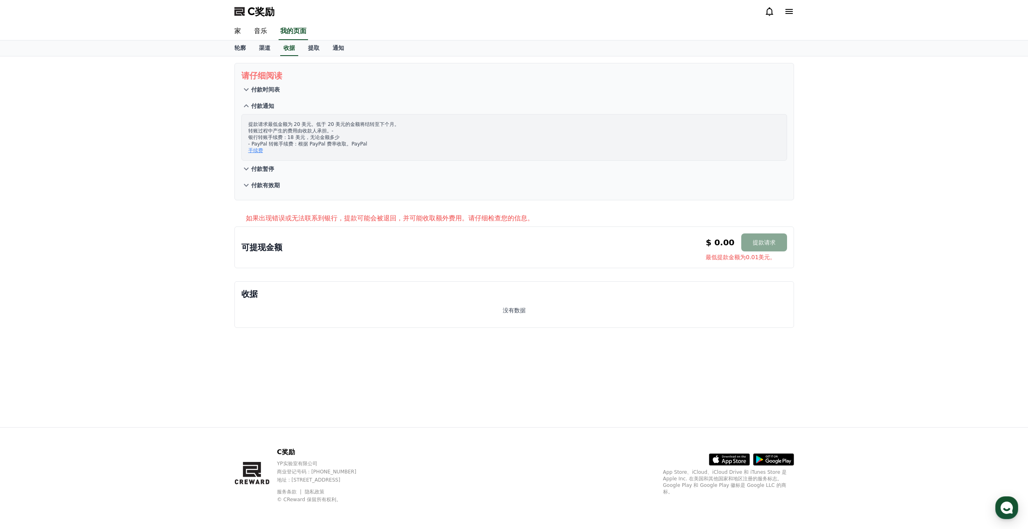
click at [247, 168] on icon at bounding box center [246, 169] width 10 height 10
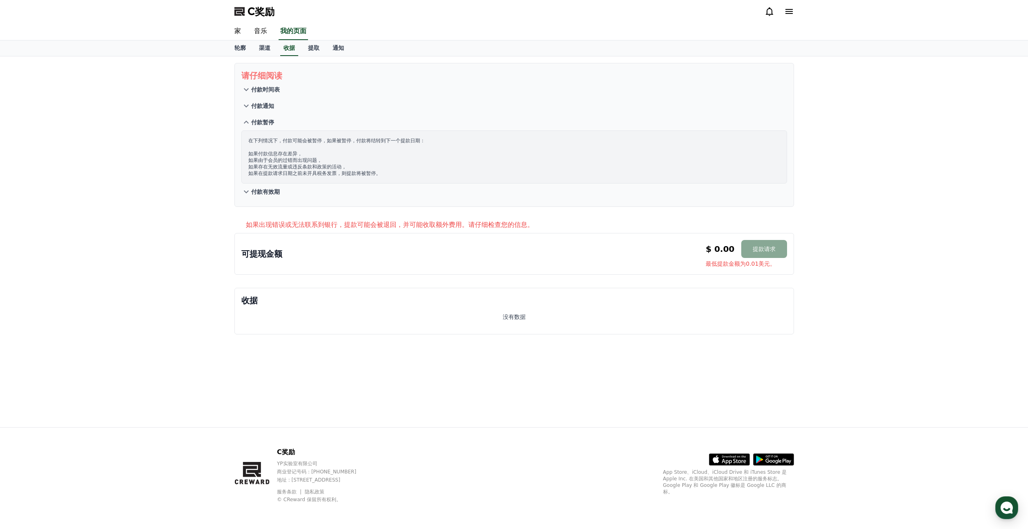
drag, startPoint x: 259, startPoint y: 142, endPoint x: 277, endPoint y: 143, distance: 17.6
click at [277, 143] on font "在下列情况下，付款可能会被暂停，如果被暂停，付款将结转到下一个提款日期：" at bounding box center [336, 141] width 177 height 6
click at [293, 142] on font "在下列情况下，付款可能会被暂停，如果被暂停，付款将结转到下一个提款日期：" at bounding box center [336, 141] width 177 height 6
drag, startPoint x: 317, startPoint y: 142, endPoint x: 336, endPoint y: 142, distance: 18.4
click at [335, 142] on font "在下列情况下，付款可能会被暂停，如果被暂停，付款将结转到下一个提款日期：" at bounding box center [336, 141] width 177 height 6
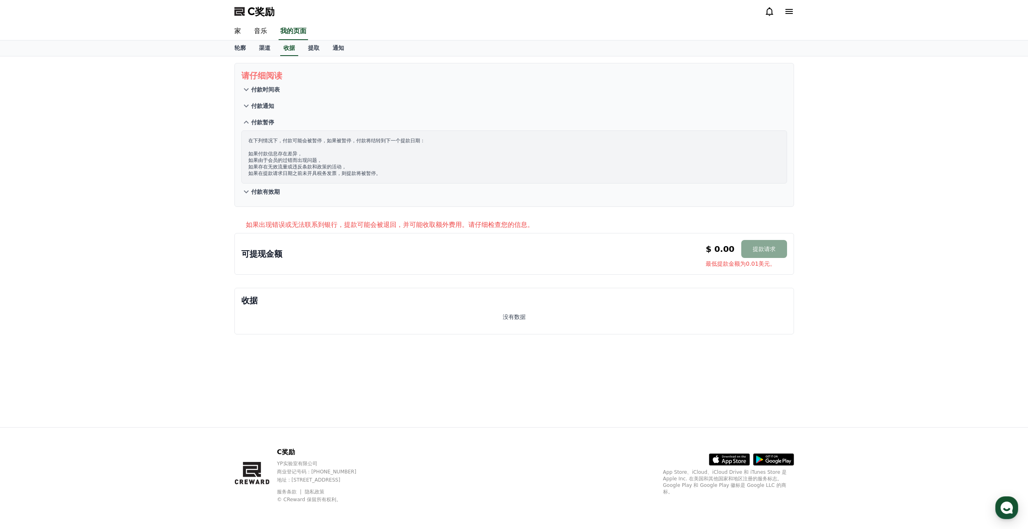
click at [340, 142] on font "在下列情况下，付款可能会被暂停，如果被暂停，付款将结转到下一个提款日期：" at bounding box center [336, 141] width 177 height 6
drag, startPoint x: 367, startPoint y: 141, endPoint x: 384, endPoint y: 146, distance: 17.1
click at [384, 146] on p "在下列情况下，付款可能会被暂停，如果被暂停，付款将结转到下一个提款日期： 如果付款信息存在差异， 如果由于会员的过错而出现问题， 如果存在无效流量或违反条款和…" at bounding box center [514, 156] width 532 height 39
drag, startPoint x: 273, startPoint y: 157, endPoint x: 290, endPoint y: 164, distance: 17.8
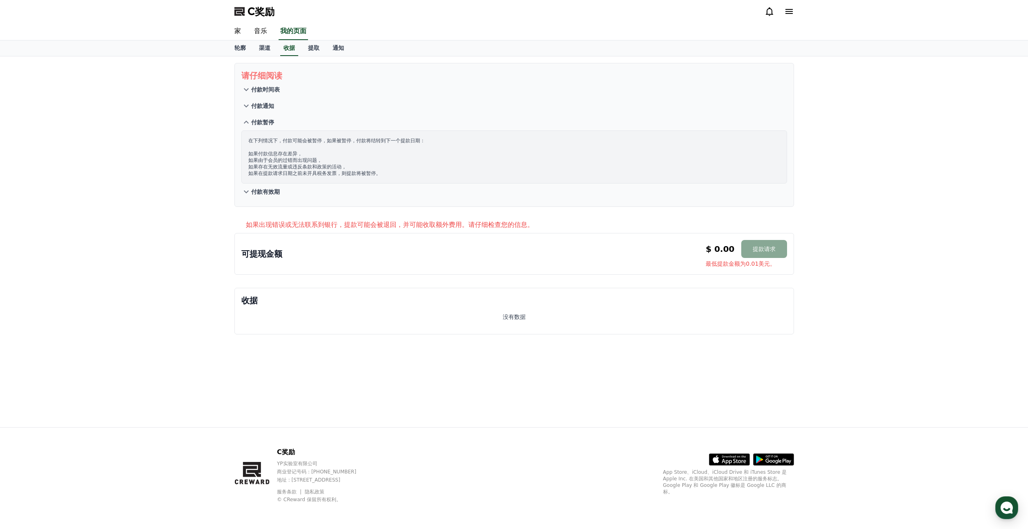
click at [290, 164] on p "在下列情况下，付款可能会被暂停，如果被暂停，付款将结转到下一个提款日期： 如果付款信息存在差异， 如果由于会员的过错而出现问题， 如果存在无效流量或违反条款和…" at bounding box center [514, 156] width 532 height 39
click at [257, 192] on font "付款有效期" at bounding box center [265, 192] width 29 height 7
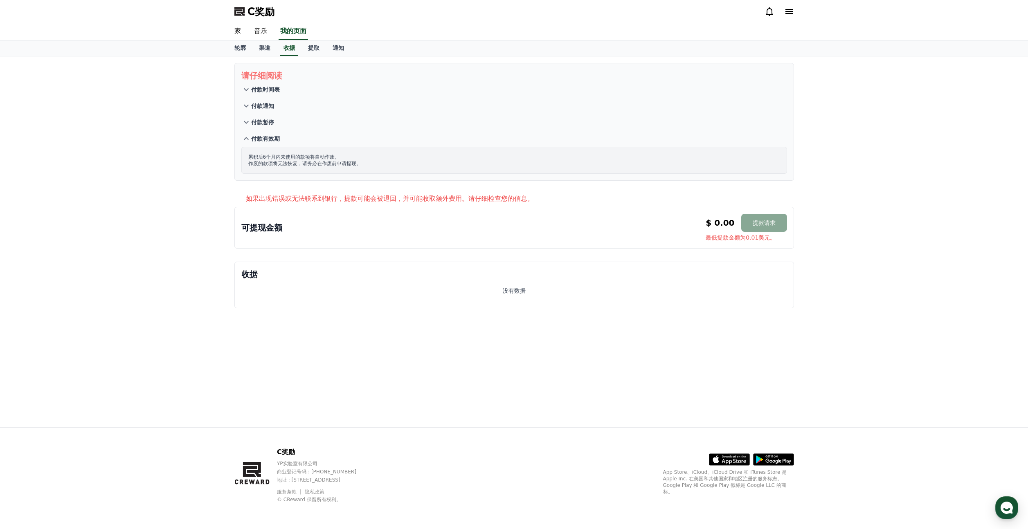
drag, startPoint x: 251, startPoint y: 156, endPoint x: 300, endPoint y: 158, distance: 48.7
click at [281, 158] on font "累积后6个月内未使用的款项将自动作废。" at bounding box center [294, 157] width 92 height 6
click at [300, 158] on font "累积后6个月内未使用的款项将自动作废。" at bounding box center [294, 157] width 92 height 6
drag, startPoint x: 279, startPoint y: 158, endPoint x: 315, endPoint y: 157, distance: 36.8
click at [311, 157] on font "累积后6个月内未使用的款项将自动作废。" at bounding box center [294, 157] width 92 height 6
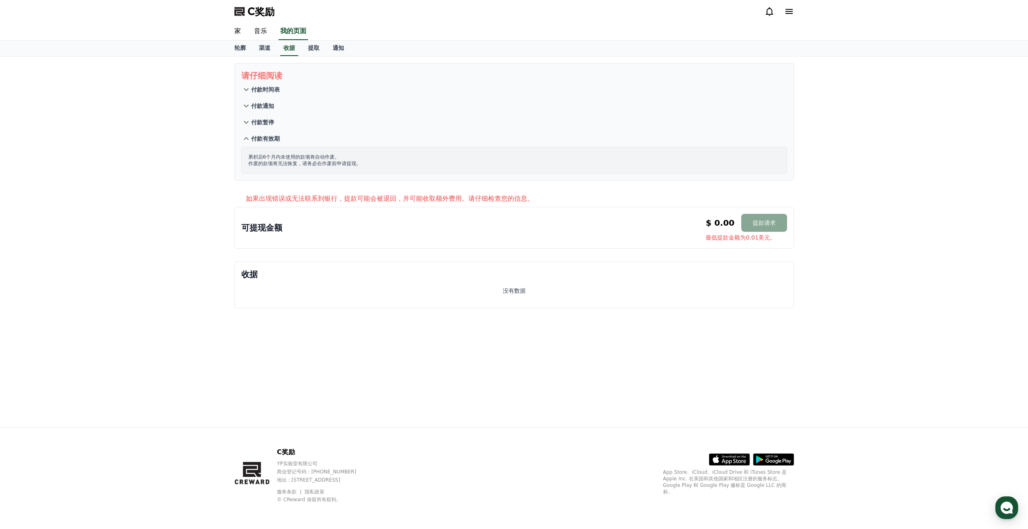
click at [315, 157] on font "累积后6个月内未使用的款项将自动作废。" at bounding box center [294, 157] width 92 height 6
click at [249, 138] on icon at bounding box center [246, 139] width 10 height 10
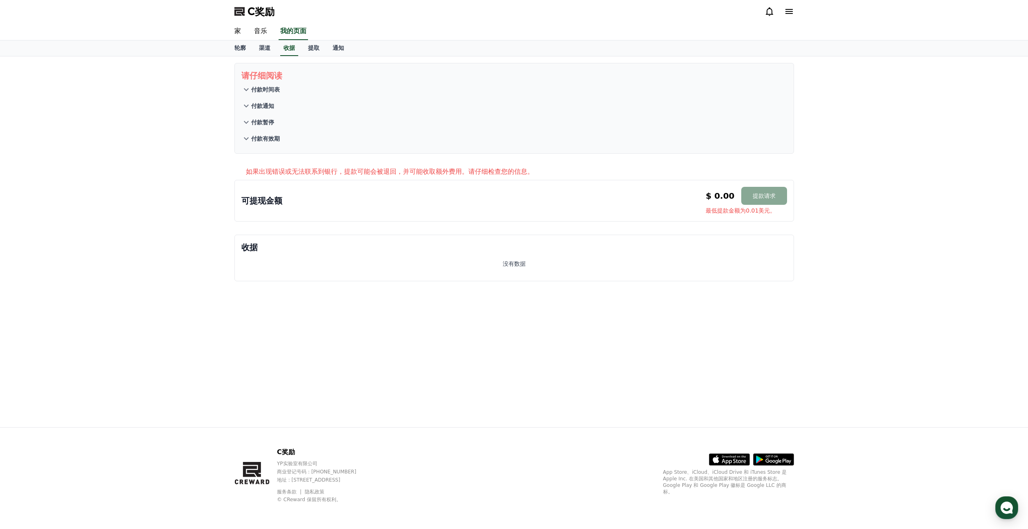
click at [248, 89] on icon at bounding box center [246, 89] width 5 height 3
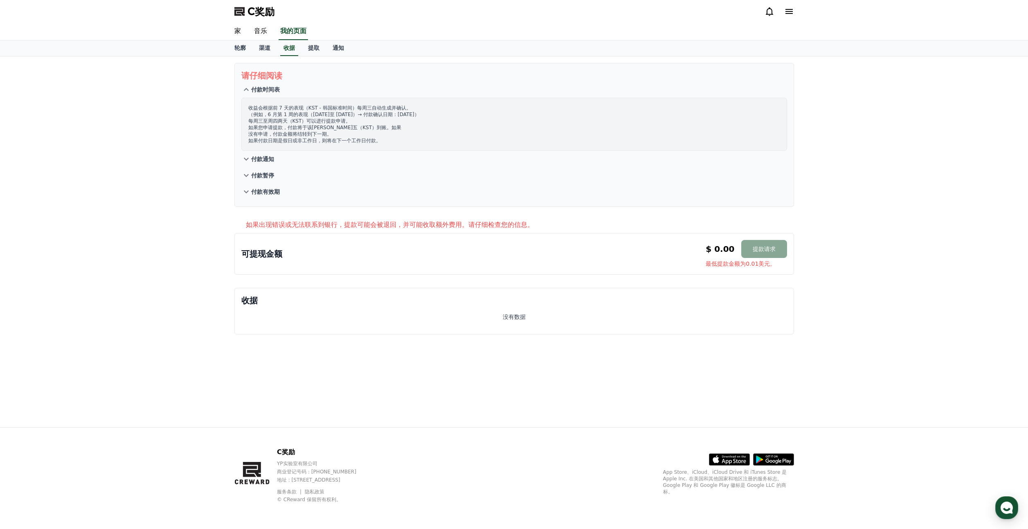
click at [248, 89] on icon at bounding box center [246, 90] width 10 height 10
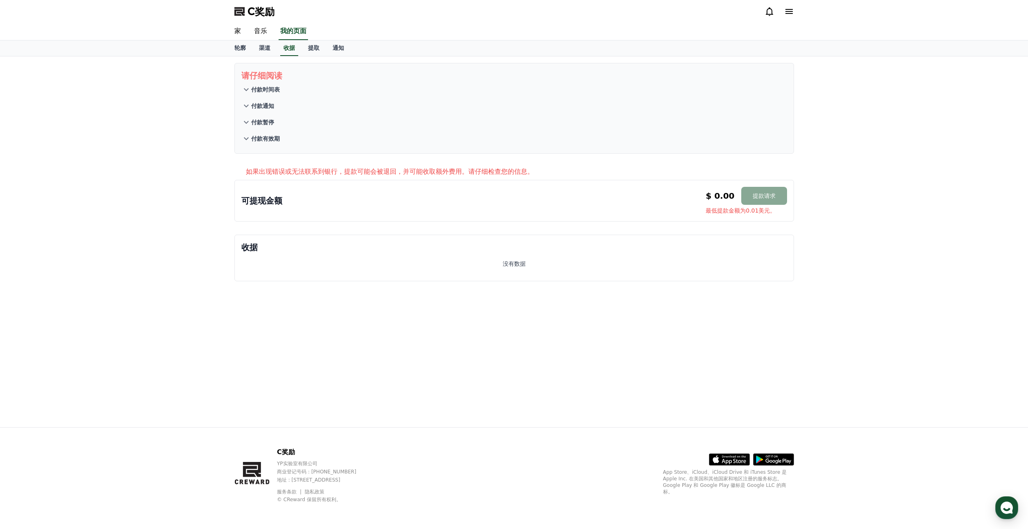
click at [246, 100] on button "付款通知" at bounding box center [514, 106] width 546 height 16
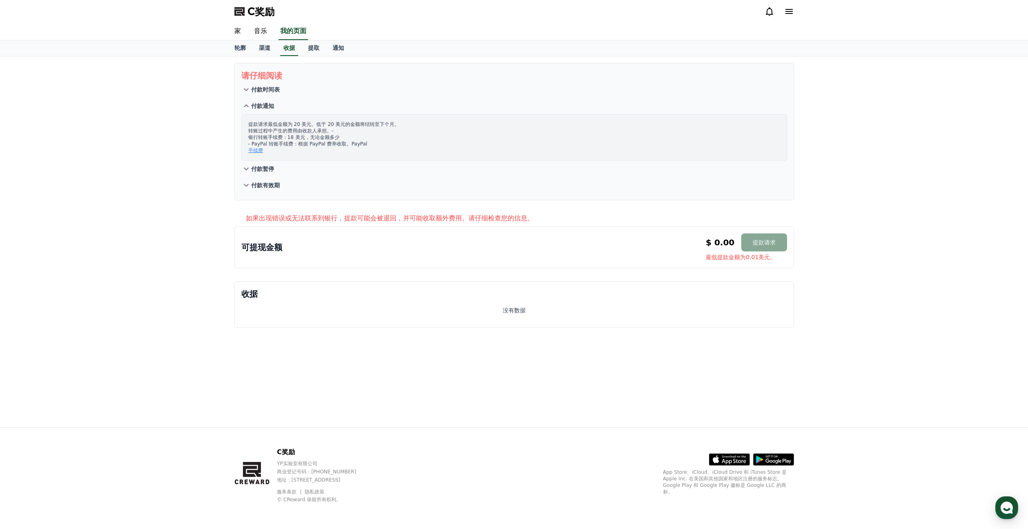
drag, startPoint x: 273, startPoint y: 141, endPoint x: 289, endPoint y: 140, distance: 15.6
click at [286, 140] on p "提款请求最低金额为 20 美元。低于 20 美元的金额将结转至下个月。 转账过程中产生的费用由收款人承担。- 银行转账手续费：18 美元，无论金额多少 - P…" at bounding box center [514, 137] width 532 height 33
click at [289, 140] on font "银行转账手续费：18 美元，无论金额多少" at bounding box center [293, 138] width 91 height 6
drag, startPoint x: 283, startPoint y: 139, endPoint x: 290, endPoint y: 138, distance: 7.1
click at [290, 138] on font "银行转账手续费：18 美元，无论金额多少" at bounding box center [293, 138] width 91 height 6
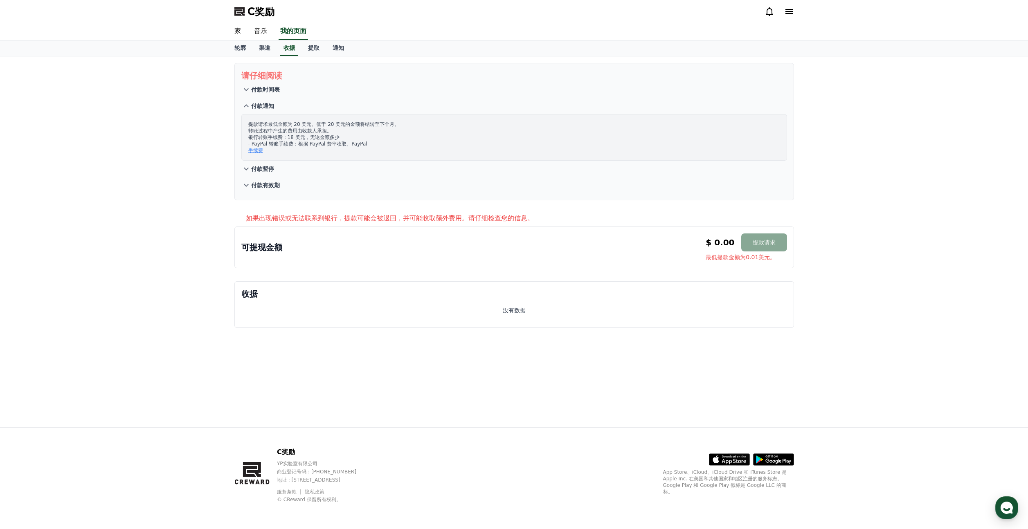
click at [294, 137] on font "银行转账手续费：18 美元，无论金额多少" at bounding box center [293, 138] width 91 height 6
drag, startPoint x: 296, startPoint y: 138, endPoint x: 304, endPoint y: 138, distance: 7.8
click at [304, 138] on font "银行转账手续费：18 美元，无论金额多少" at bounding box center [293, 138] width 91 height 6
click at [313, 137] on font "银行转账手续费：18 美元，无论金额多少" at bounding box center [293, 138] width 91 height 6
click at [321, 137] on font "银行转账手续费：18 美元，无论金额多少" at bounding box center [293, 138] width 91 height 6
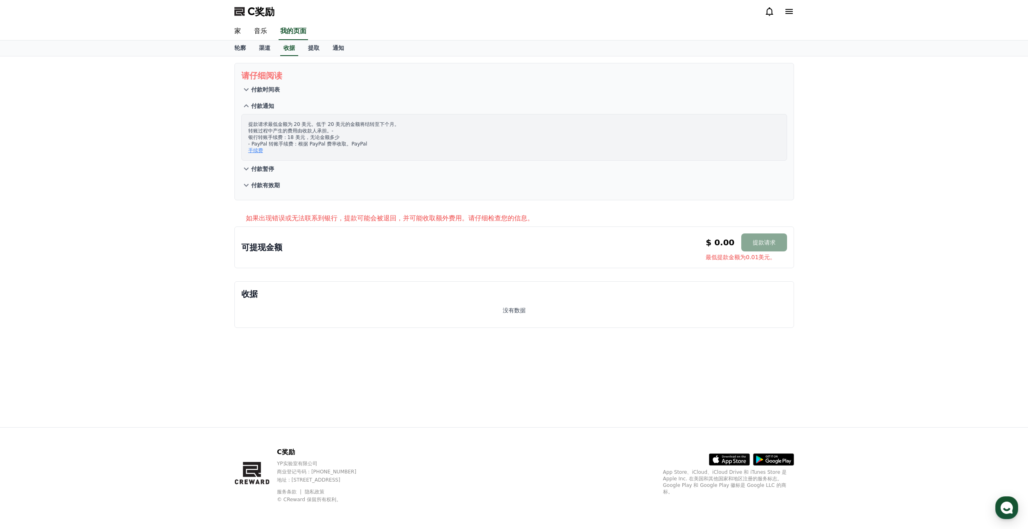
drag, startPoint x: 286, startPoint y: 137, endPoint x: 314, endPoint y: 137, distance: 27.4
click at [308, 137] on font "银行转账手续费：18 美元，无论金额多少" at bounding box center [293, 138] width 91 height 6
click at [318, 137] on font "银行转账手续费：18 美元，无论金额多少" at bounding box center [293, 138] width 91 height 6
drag, startPoint x: 310, startPoint y: 139, endPoint x: 339, endPoint y: 137, distance: 29.1
click at [333, 137] on font "银行转账手续费：18 美元，无论金额多少" at bounding box center [293, 138] width 91 height 6
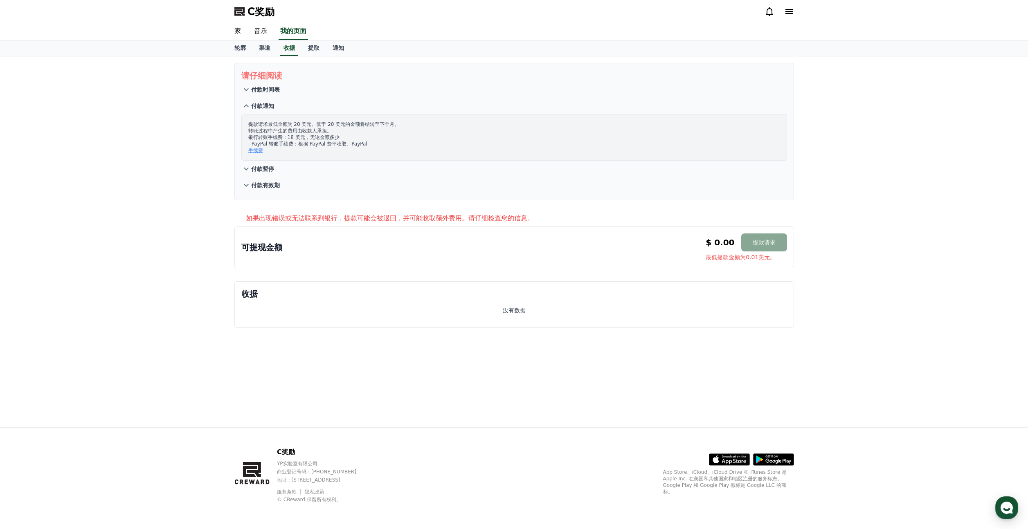
click at [340, 137] on p "提款请求最低金额为 20 美元。低于 20 美元的金额将结转至下个月。 转账过程中产生的费用由收款人承担。- 银行转账手续费：18 美元，无论金额多少 - P…" at bounding box center [514, 137] width 532 height 33
drag, startPoint x: 312, startPoint y: 139, endPoint x: 328, endPoint y: 138, distance: 16.0
click at [322, 138] on font "银行转账手续费：18 美元，无论金额多少" at bounding box center [293, 138] width 91 height 6
click at [329, 138] on font "银行转账手续费：18 美元，无论金额多少" at bounding box center [293, 138] width 91 height 6
drag, startPoint x: 327, startPoint y: 137, endPoint x: 288, endPoint y: 137, distance: 38.9
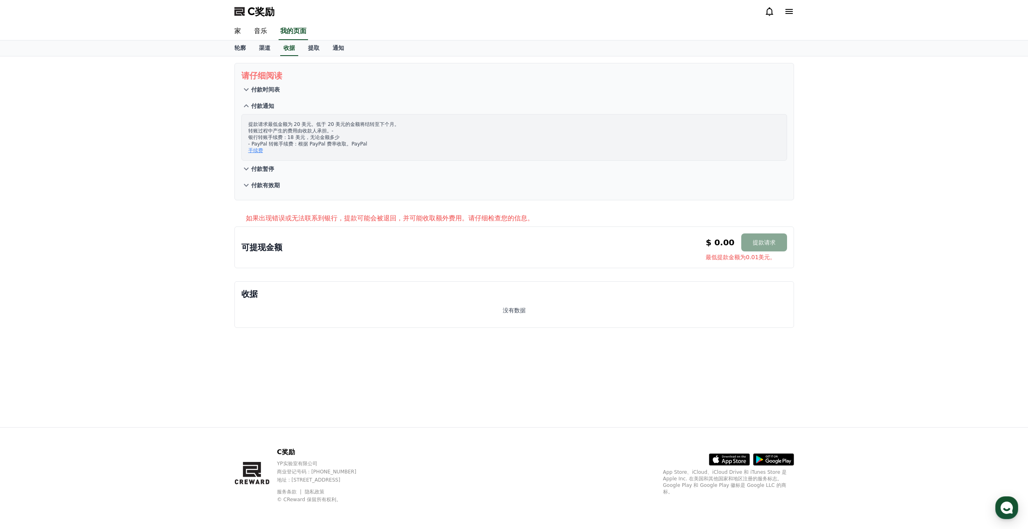
click at [292, 137] on font "银行转账手续费：18 美元，无论金额多少" at bounding box center [293, 138] width 91 height 6
click at [283, 137] on font "银行转账手续费：18 美元，无论金额多少" at bounding box center [293, 138] width 91 height 6
drag, startPoint x: 282, startPoint y: 135, endPoint x: 254, endPoint y: 135, distance: 28.2
click at [254, 135] on font "银行转账手续费：18 美元，无论金额多少" at bounding box center [293, 138] width 91 height 6
click at [272, 137] on font "银行转账手续费：18 美元，无论金额多少" at bounding box center [293, 138] width 91 height 6
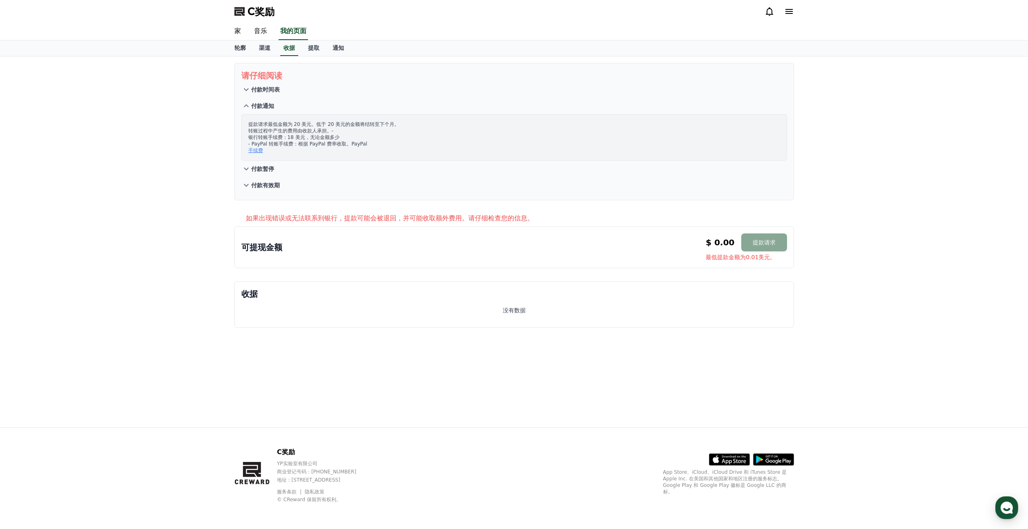
drag, startPoint x: 284, startPoint y: 138, endPoint x: 267, endPoint y: 140, distance: 16.4
click at [267, 140] on font "银行转账手续费：18 美元，无论金额多少" at bounding box center [293, 138] width 91 height 6
click at [259, 45] on font "渠道" at bounding box center [264, 48] width 11 height 7
